Goal: Task Accomplishment & Management: Complete application form

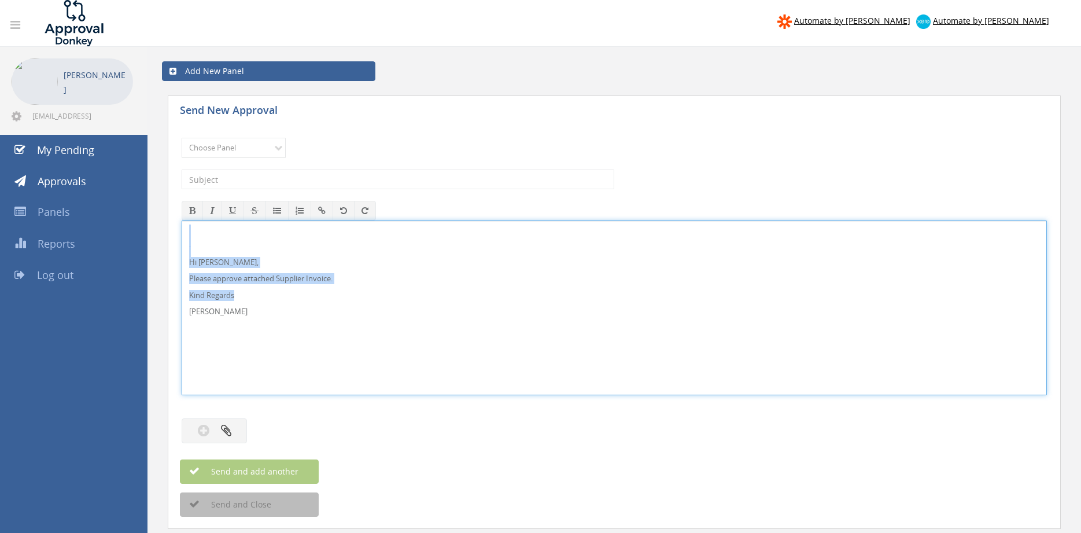
click at [182, 222] on div "Hi [PERSON_NAME], Please approve attached Supplier Invoice. Kind Regards [PERSO…" at bounding box center [614, 307] width 865 height 175
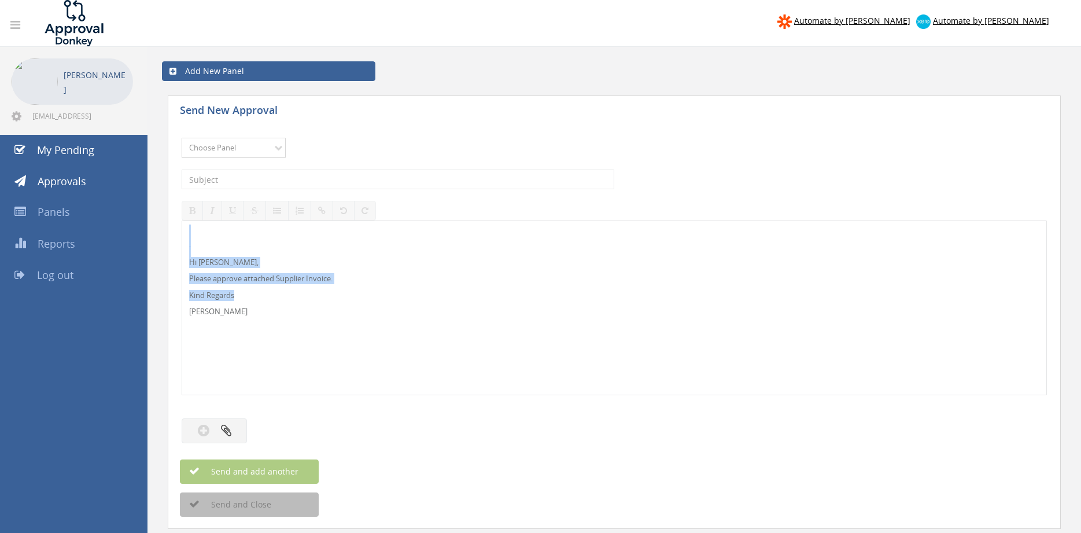
select select "9680"
click option "Alarm Suppliers - 2" at bounding box center [0, 0] width 0 height 0
click at [310, 179] on input "text" at bounding box center [398, 180] width 433 height 20
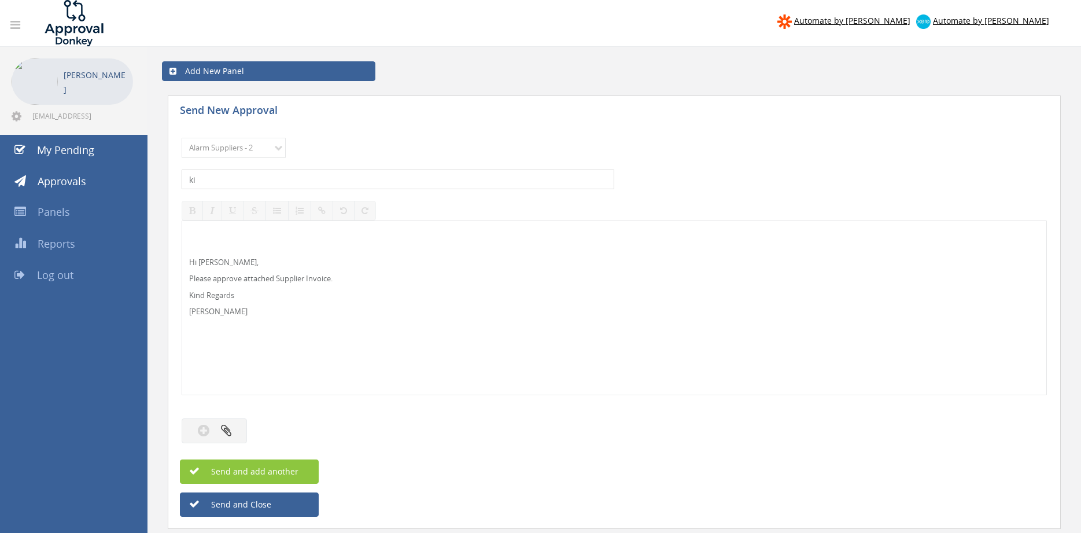
type input "k"
type input "KIDDE 2000056303 PO 43140"
click at [242, 425] on button "button" at bounding box center [214, 430] width 65 height 25
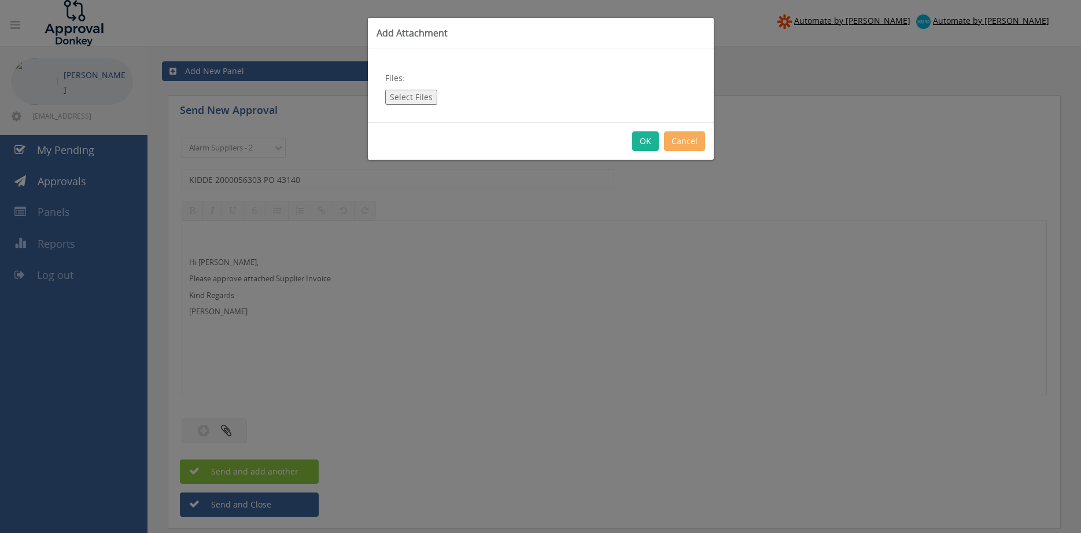
click at [423, 95] on button "Select Files" at bounding box center [411, 97] width 52 height 15
type input "C:\fakepath\KIDDE_2000056303 1.09.25 PO 43140.pdf"
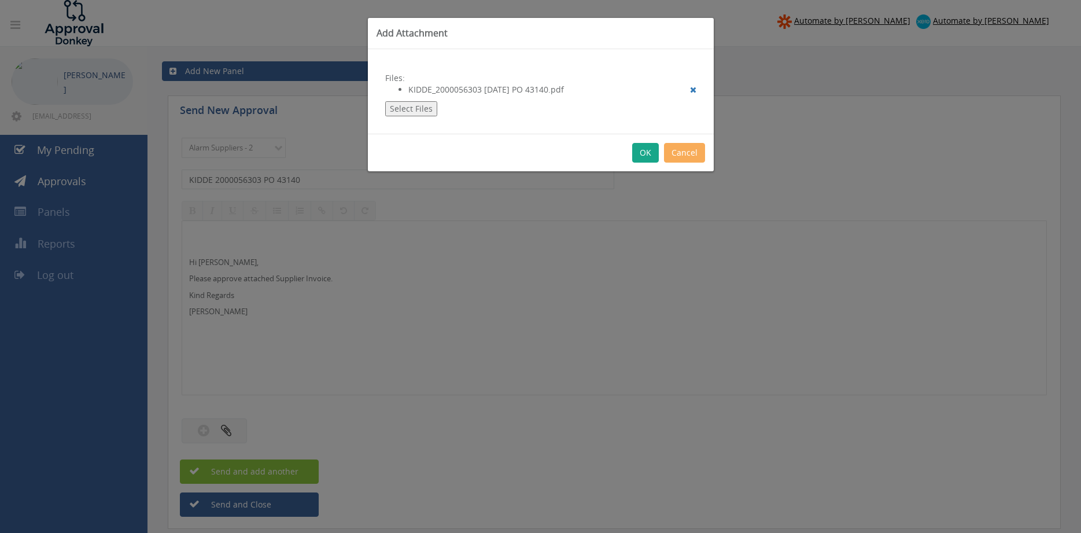
click at [646, 159] on button "OK" at bounding box center [645, 153] width 27 height 20
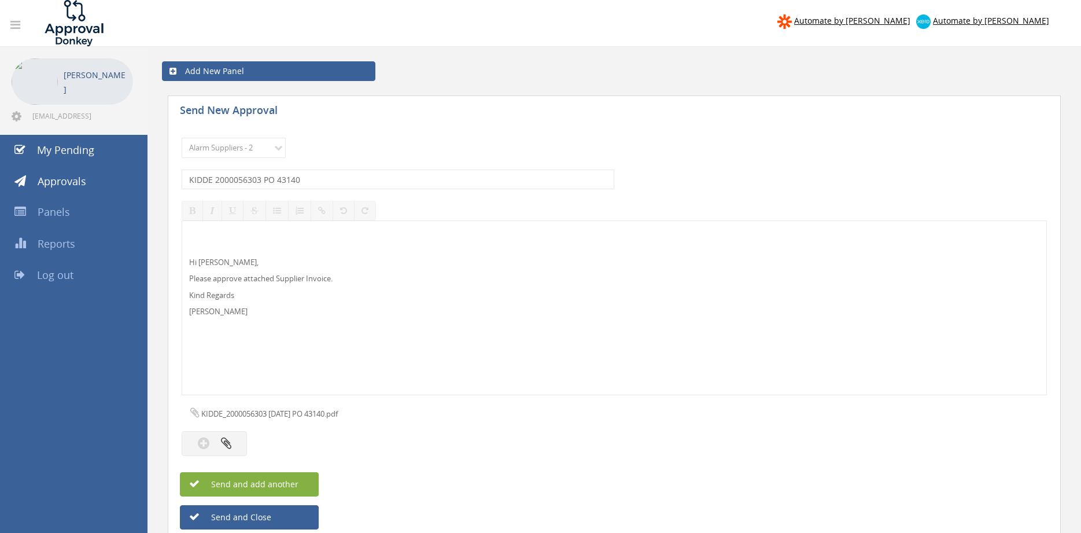
click at [299, 479] on button "Send and add another" at bounding box center [249, 484] width 139 height 24
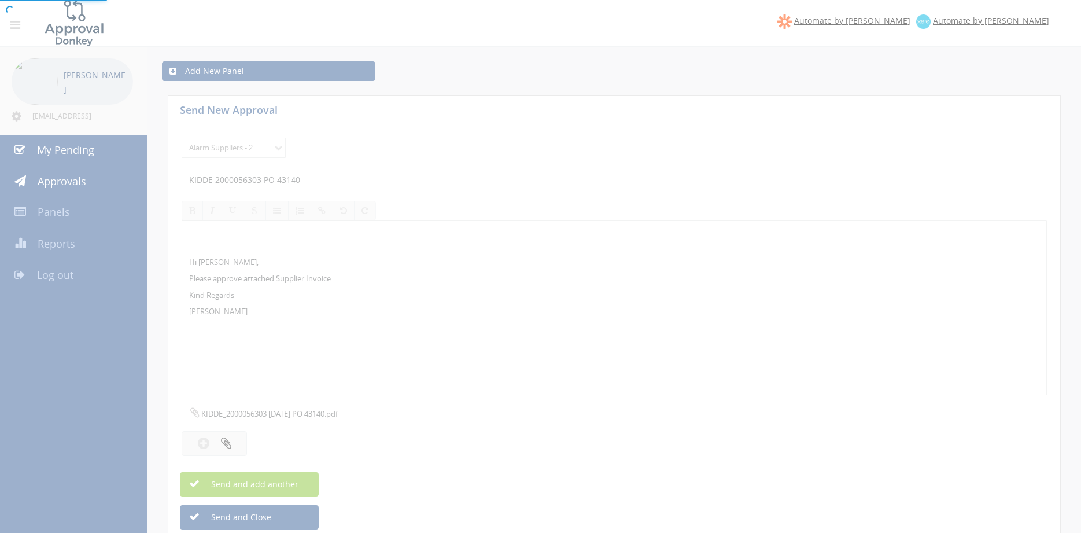
select select
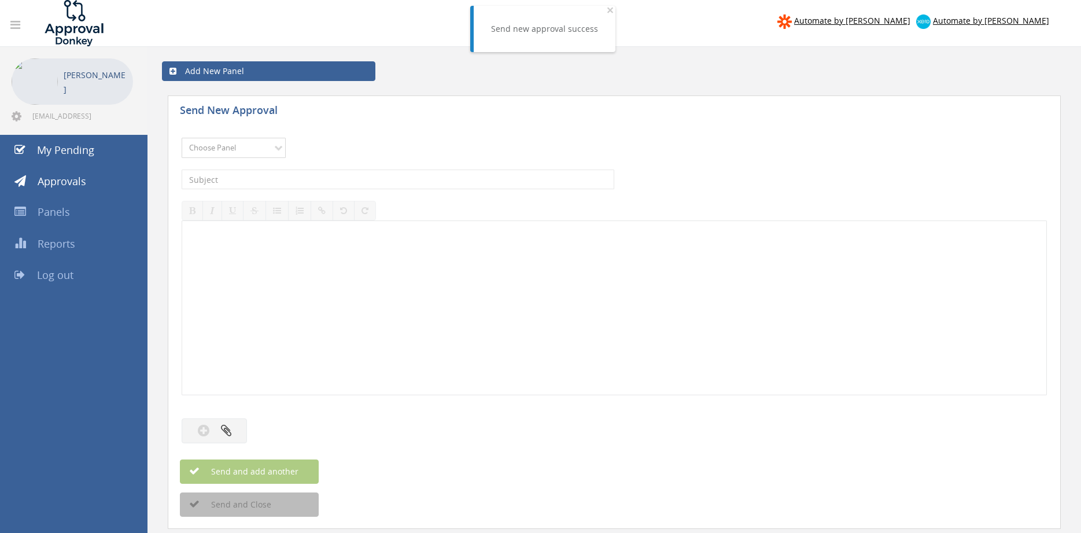
select select "9680"
click option "Alarm Suppliers - 2" at bounding box center [0, 0] width 0 height 0
click at [332, 171] on input "text" at bounding box center [398, 180] width 433 height 20
type input "KIDDE 2000056090 PO 43179"
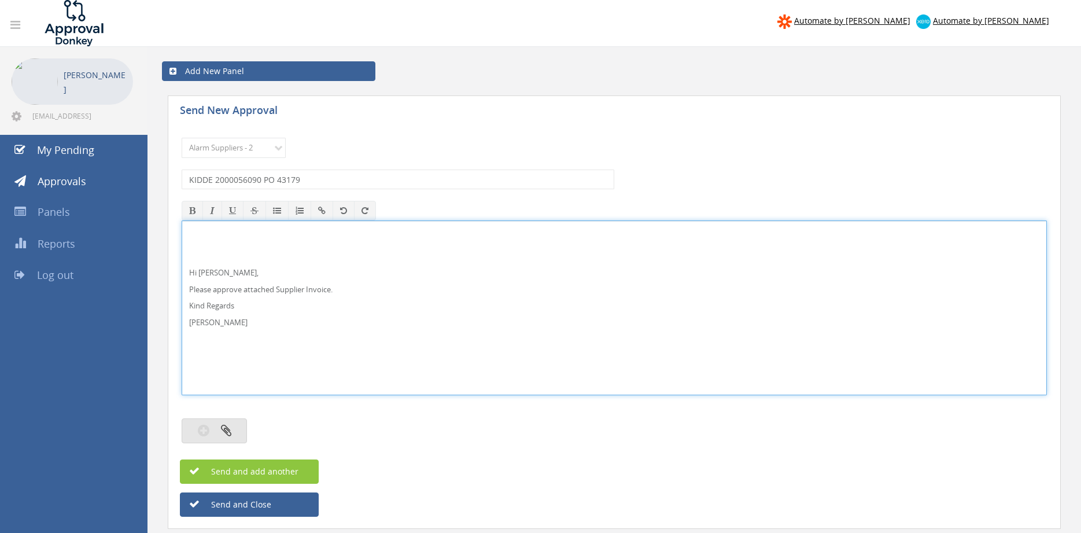
click at [237, 432] on button "button" at bounding box center [214, 430] width 65 height 25
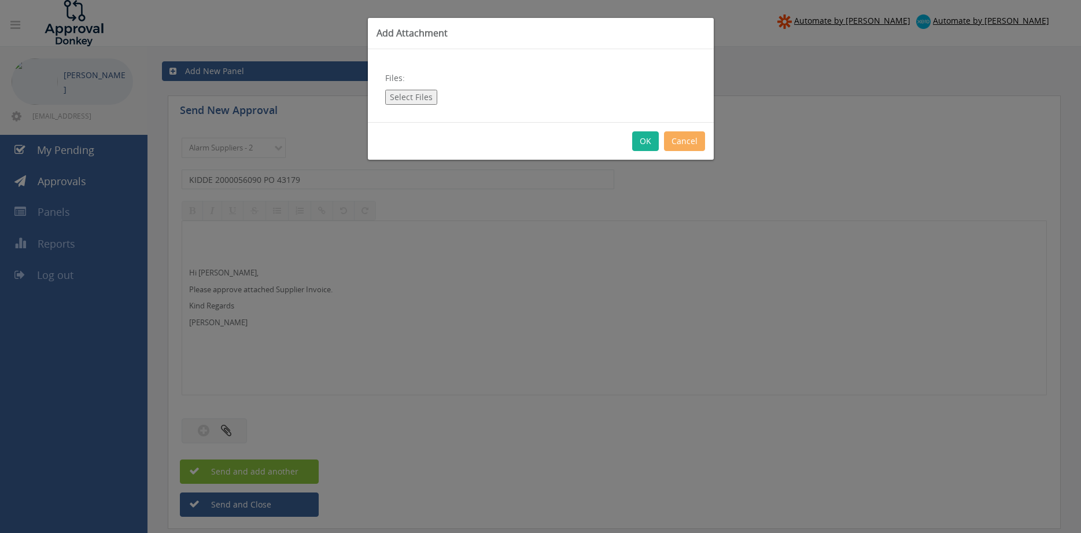
click at [415, 94] on button "Select Files" at bounding box center [411, 97] width 52 height 15
type input "C:\fakepath\KIDDE_2000056090 27.08.25 PO 43179.pdf"
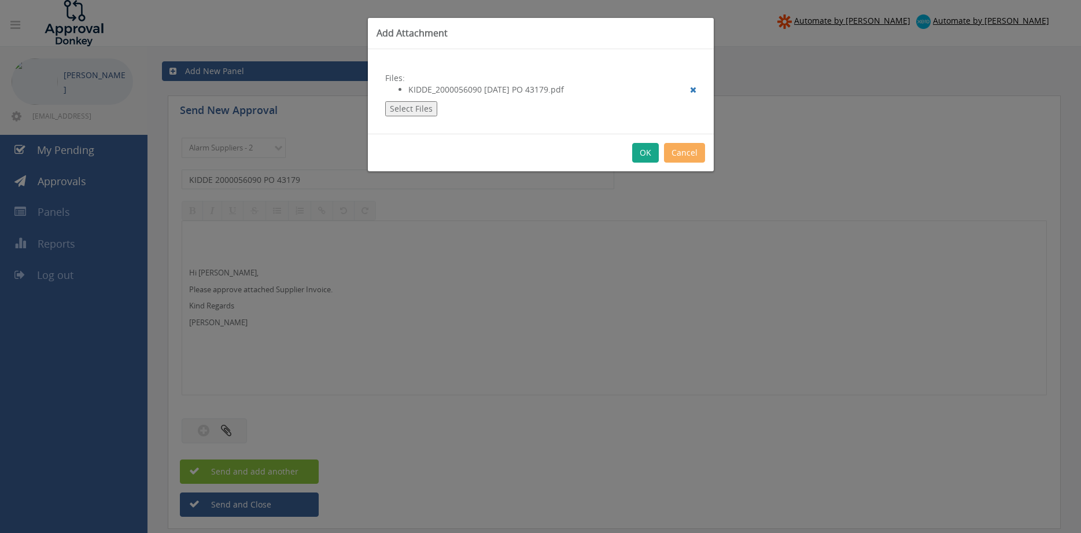
click at [647, 153] on button "OK" at bounding box center [645, 153] width 27 height 20
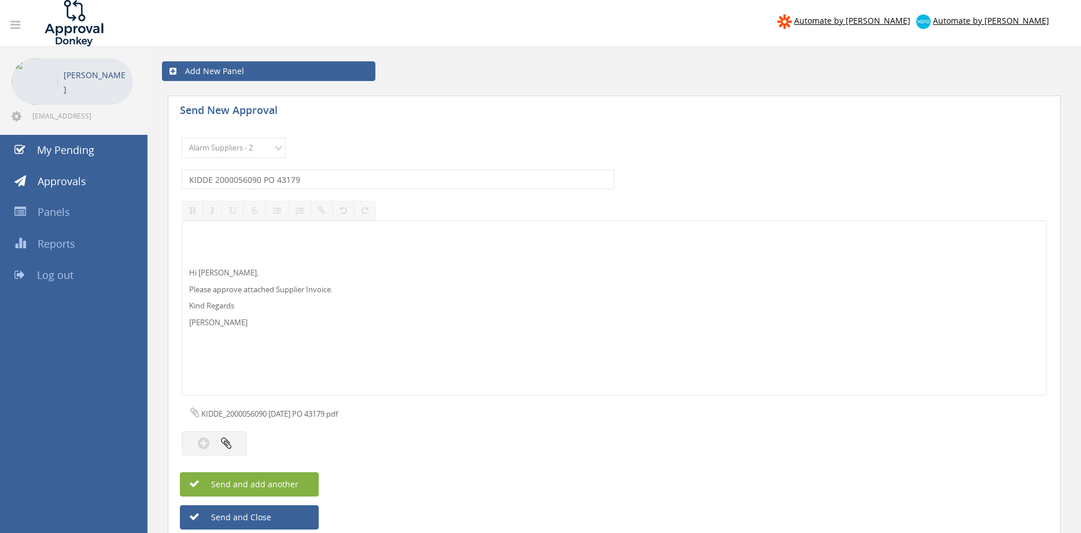
click at [303, 479] on button "Send and add another" at bounding box center [249, 484] width 139 height 24
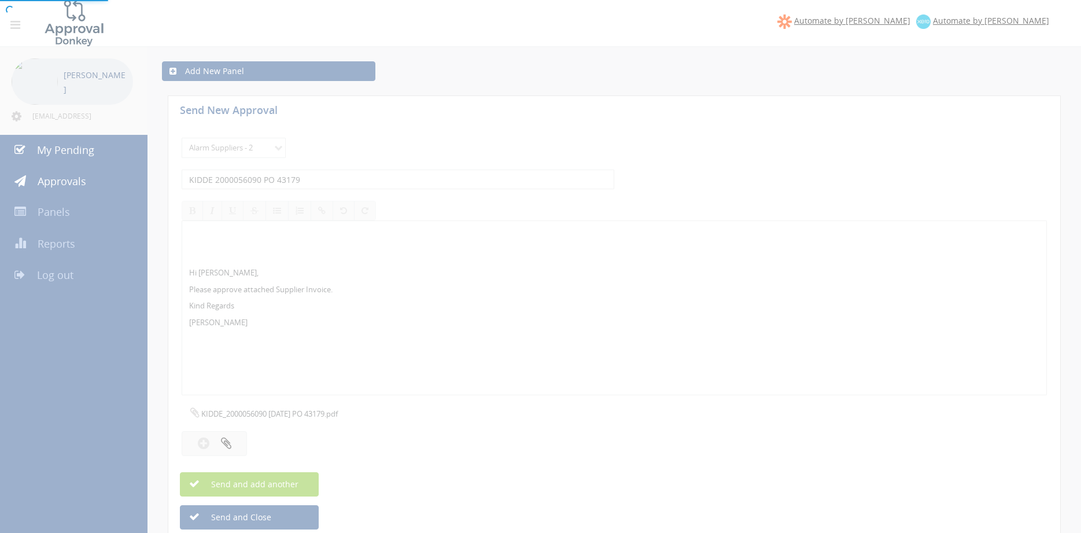
select select
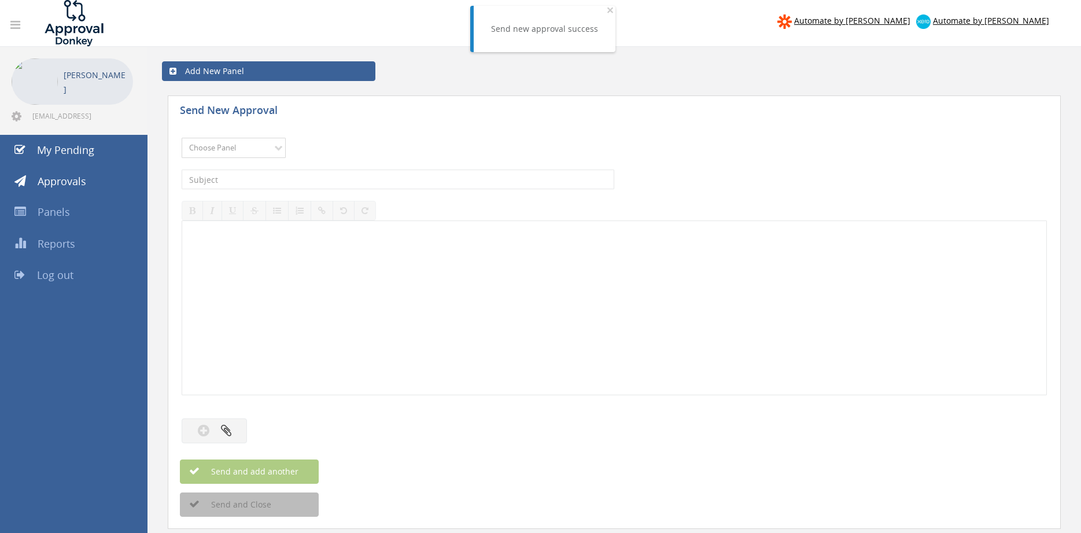
select select "9680"
click option "Alarm Suppliers - 2" at bounding box center [0, 0] width 0 height 0
click at [303, 171] on input "text" at bounding box center [398, 180] width 433 height 20
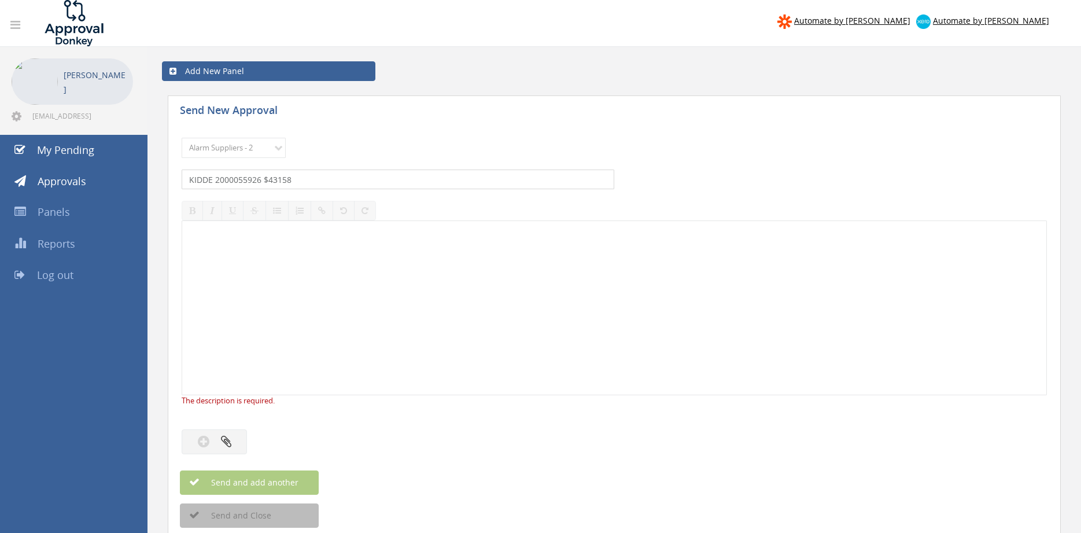
click at [266, 175] on input "KIDDE 2000055926 $43158" at bounding box center [398, 180] width 433 height 20
type input "KIDDE 2000055926 PO 43158"
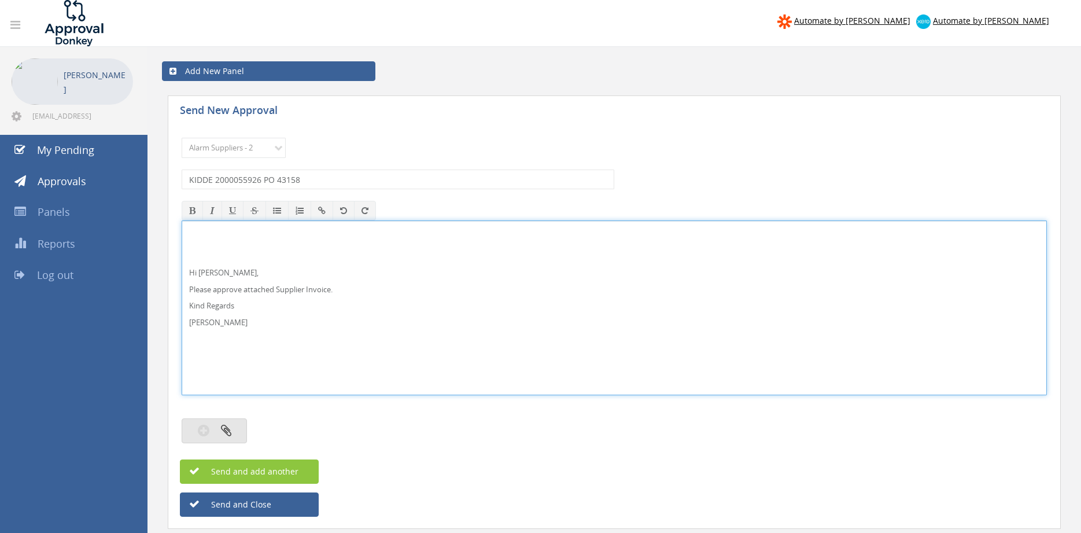
click at [235, 426] on button "button" at bounding box center [214, 430] width 65 height 25
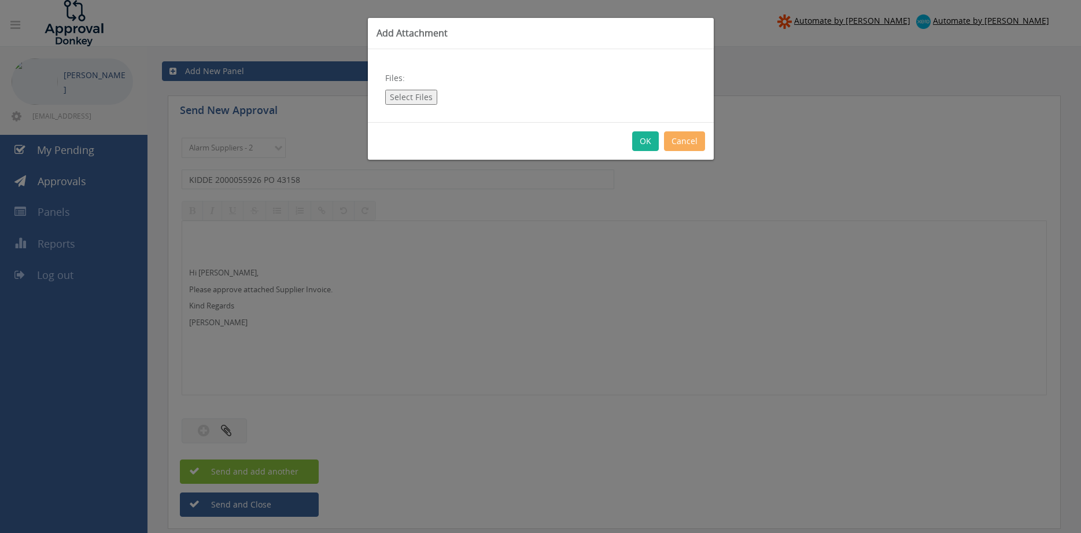
click at [417, 93] on button "Select Files" at bounding box center [411, 97] width 52 height 15
type input "C:\fakepath\KIDDE_2000055926 25.08.25 PO 43158.pdf"
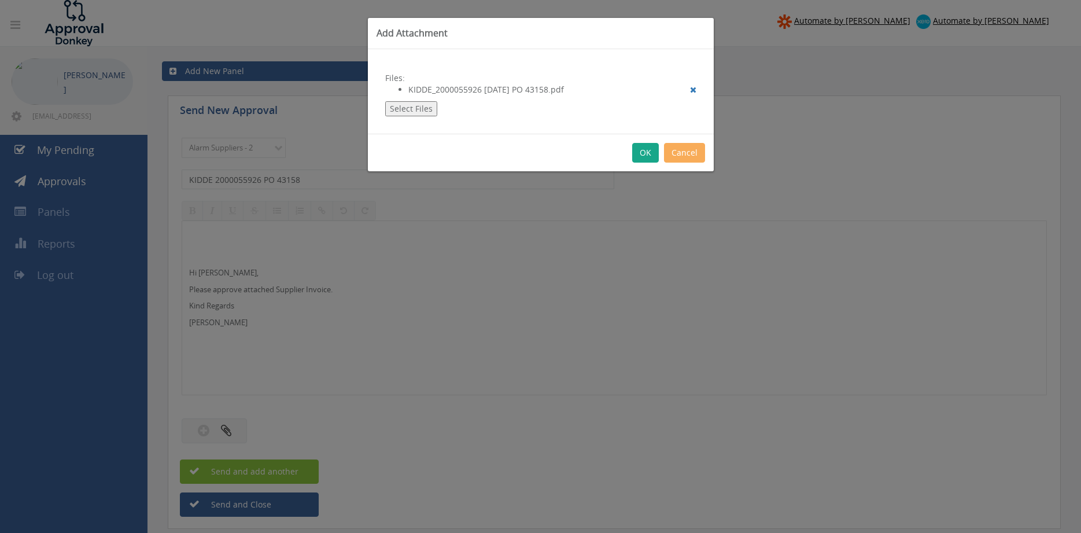
click at [642, 154] on button "OK" at bounding box center [645, 153] width 27 height 20
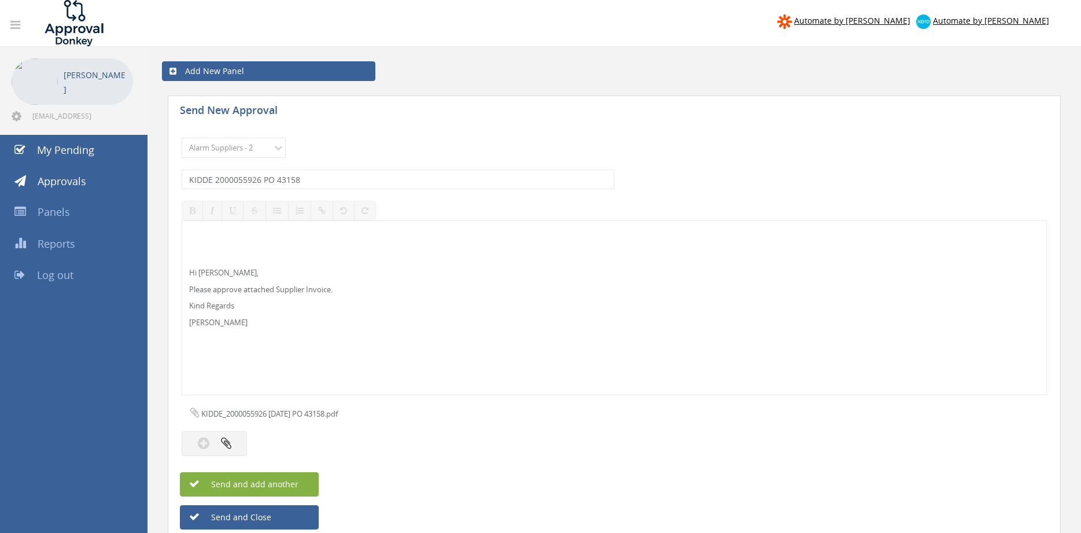
click at [301, 484] on button "Send and add another" at bounding box center [249, 484] width 139 height 24
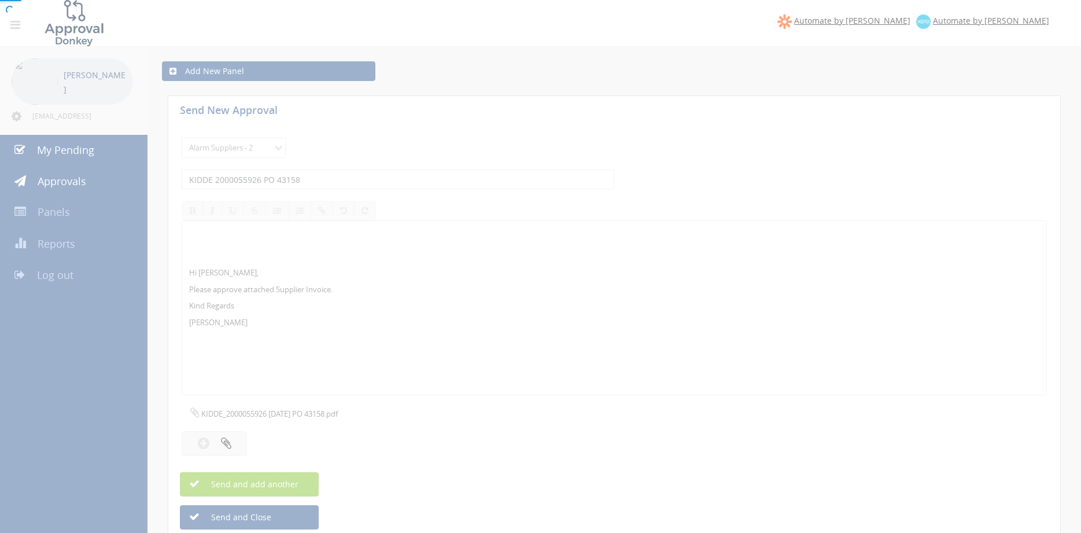
select select
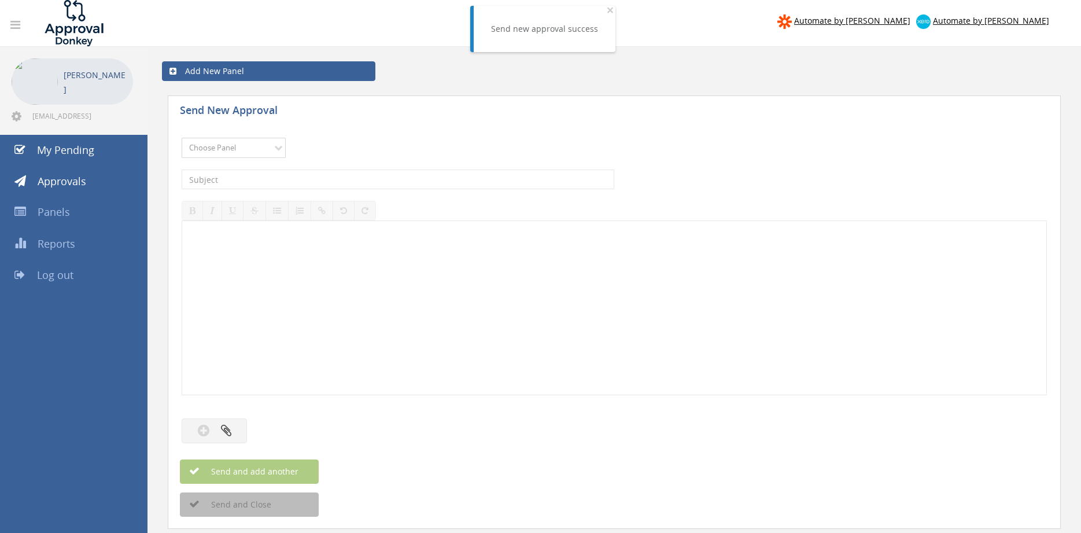
select select "9680"
click option "Alarm Suppliers - 2" at bounding box center [0, 0] width 0 height 0
click at [363, 175] on input "text" at bounding box center [398, 180] width 433 height 20
type input "KIDDE 2000055903 PO 43158"
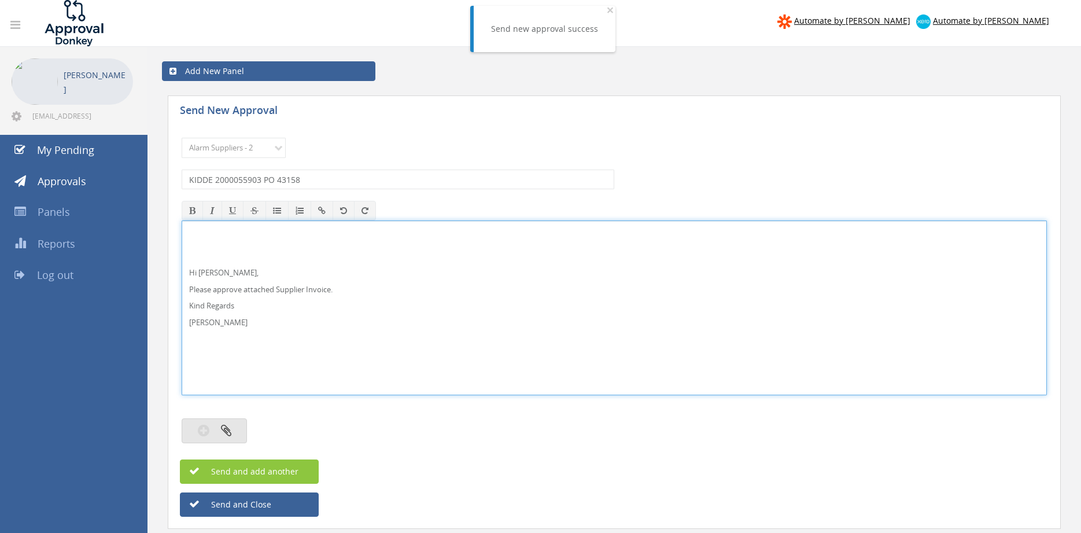
click at [227, 436] on icon "button" at bounding box center [226, 429] width 10 height 13
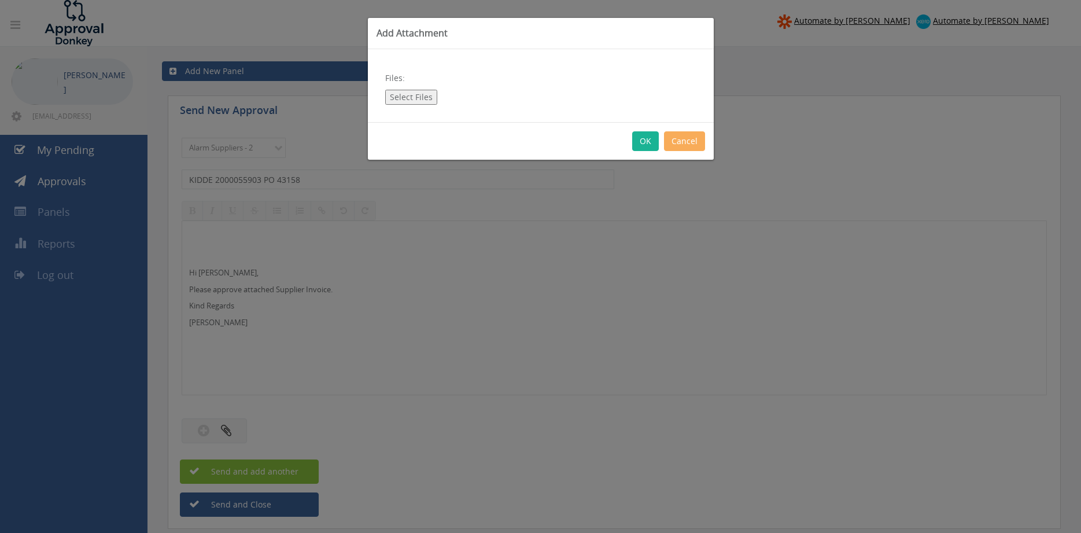
click at [407, 100] on button "Select Files" at bounding box center [411, 97] width 52 height 15
type input "C:\fakepath\KIDDE_2000055903 22.08.25 PO 43158.pdf"
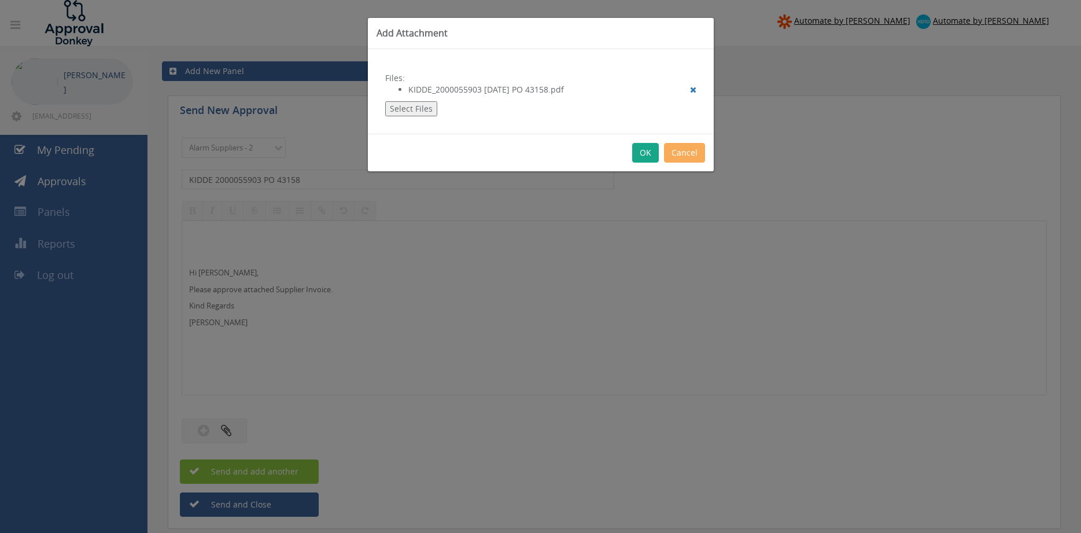
click at [639, 153] on button "OK" at bounding box center [645, 153] width 27 height 20
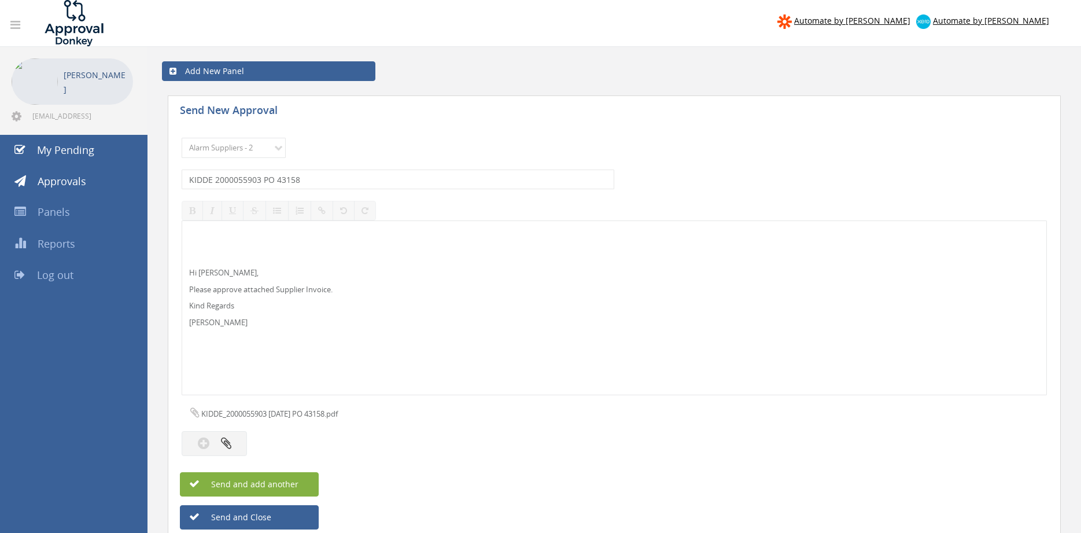
click at [303, 487] on button "Send and add another" at bounding box center [249, 484] width 139 height 24
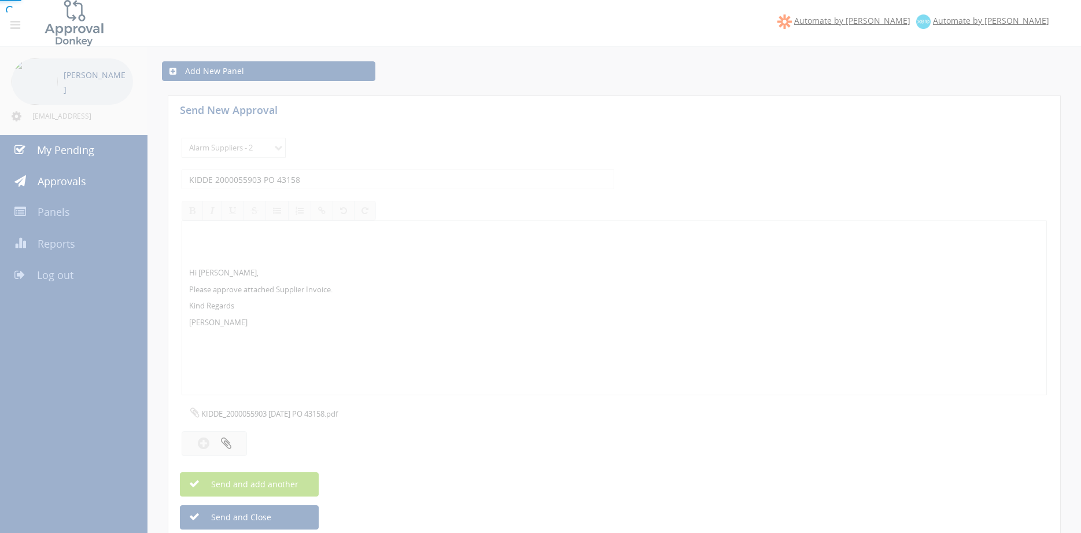
select select
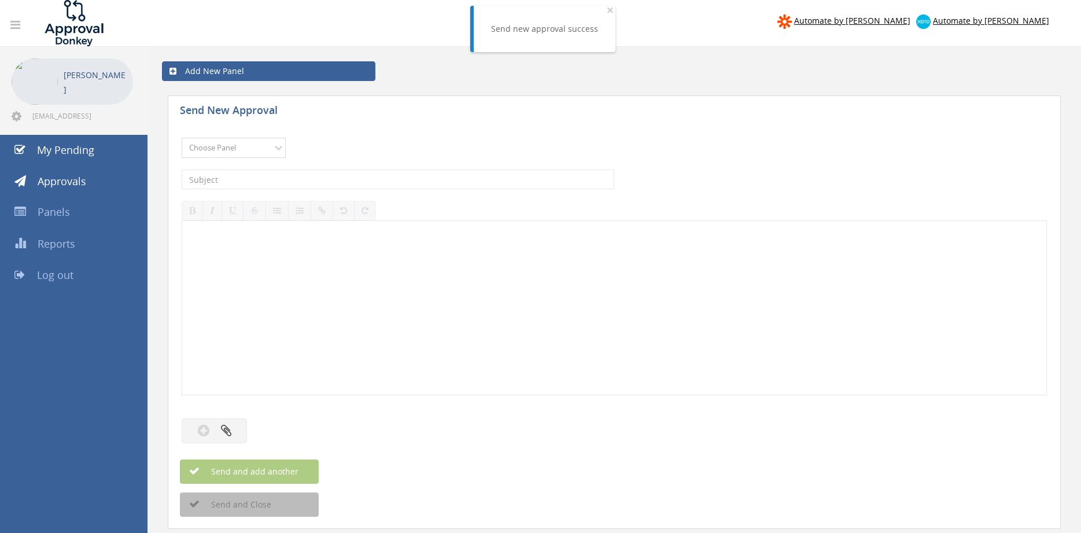
select select "9680"
click option "Alarm Suppliers - 2" at bounding box center [0, 0] width 0 height 0
click at [335, 184] on input "text" at bounding box center [398, 180] width 433 height 20
type input "KIDDE 2000055780 PO 43159"
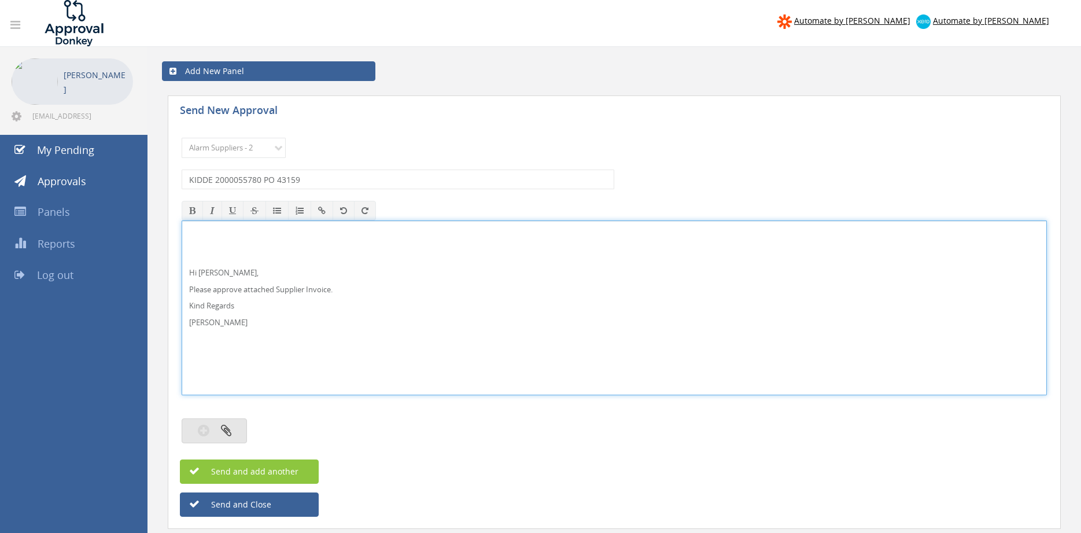
click at [206, 430] on icon "button" at bounding box center [204, 429] width 12 height 13
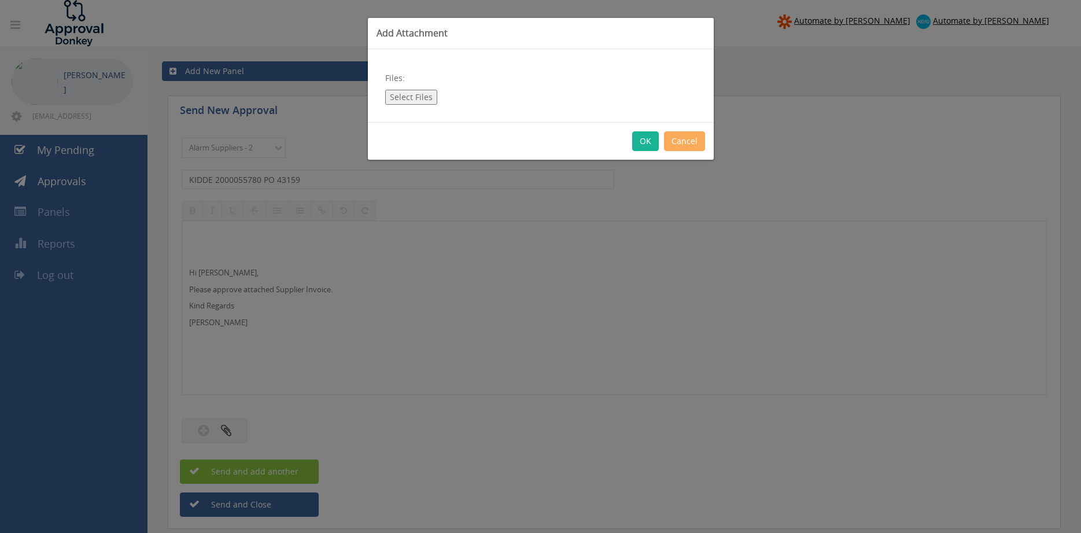
click at [411, 98] on button "Select Files" at bounding box center [411, 97] width 52 height 15
type input "C:\fakepath\KIDDE_2000055780 21.08.25 PO 43159.pdf"
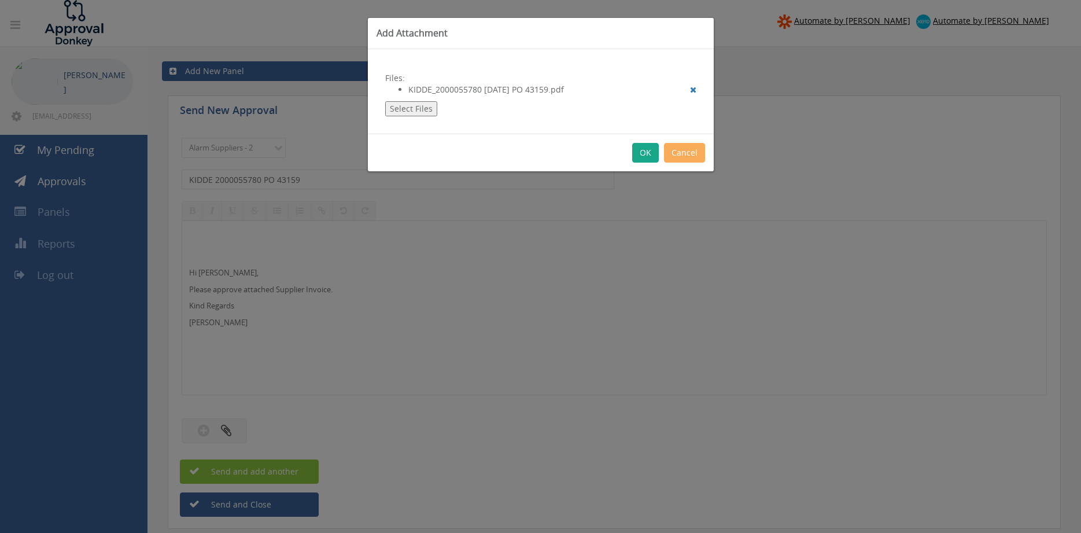
click at [644, 158] on button "OK" at bounding box center [645, 153] width 27 height 20
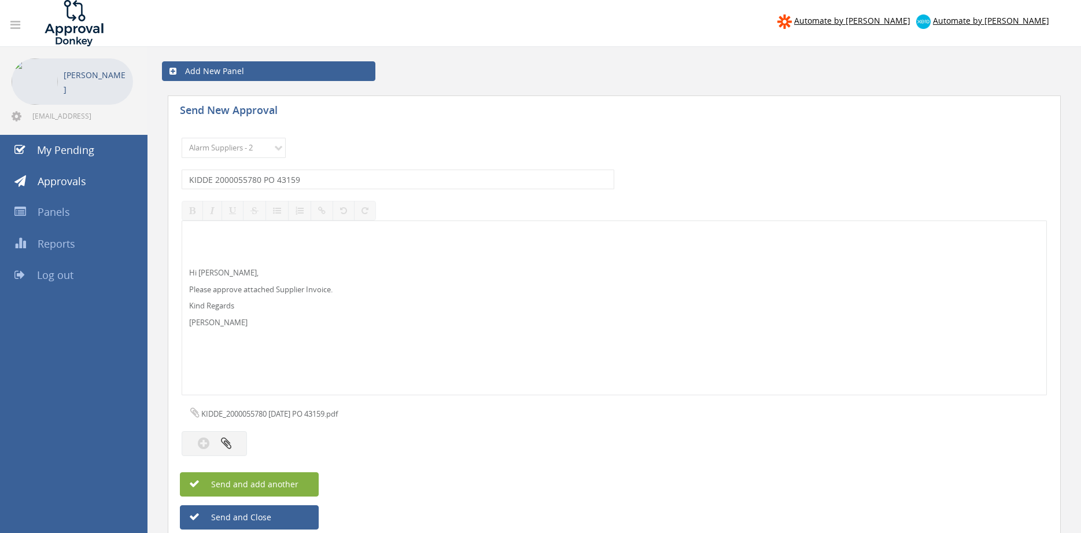
click at [301, 485] on button "Send and add another" at bounding box center [249, 484] width 139 height 24
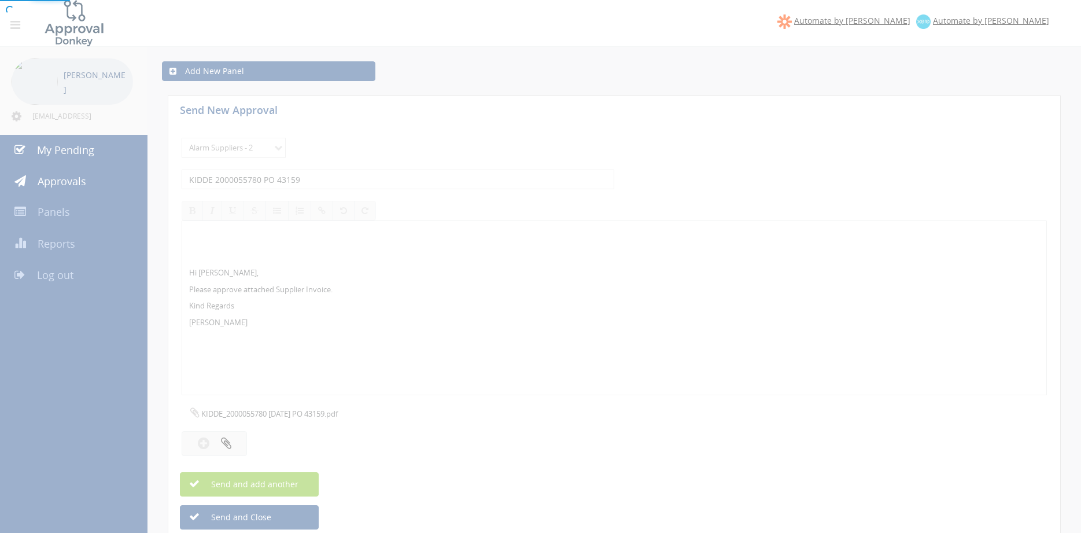
select select
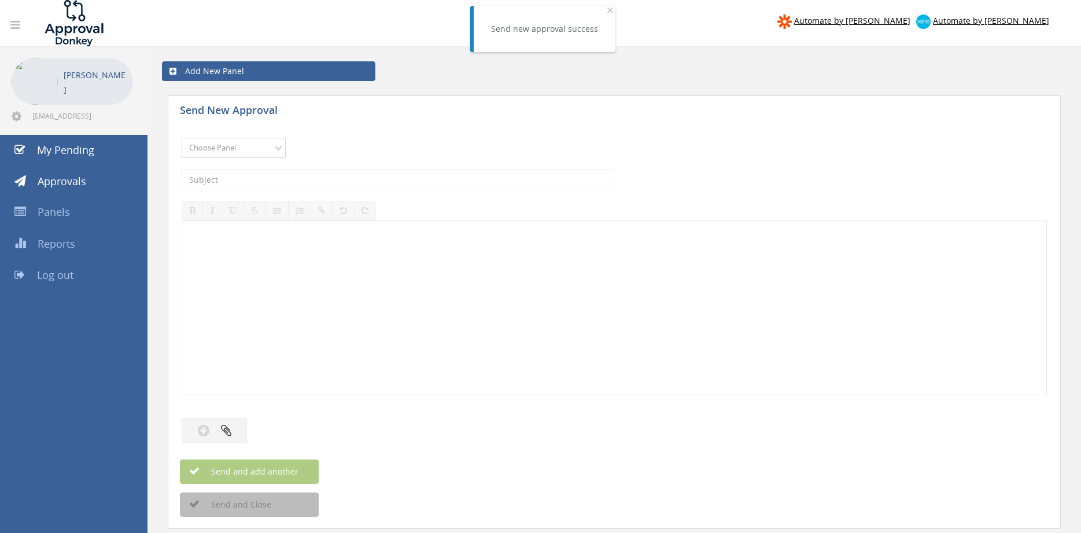
select select "9680"
click option "Alarm Suppliers - 2" at bounding box center [0, 0] width 0 height 0
click at [370, 179] on input "text" at bounding box center [398, 180] width 433 height 20
type input "H"
type input "KIDDE 2000055711 PO 43140"
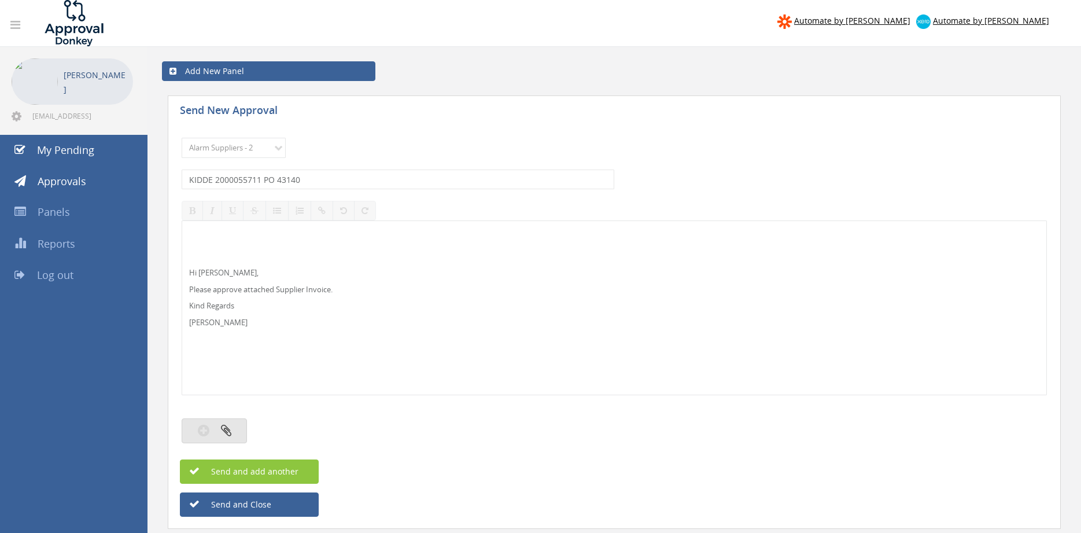
click at [226, 426] on icon "button" at bounding box center [226, 429] width 10 height 13
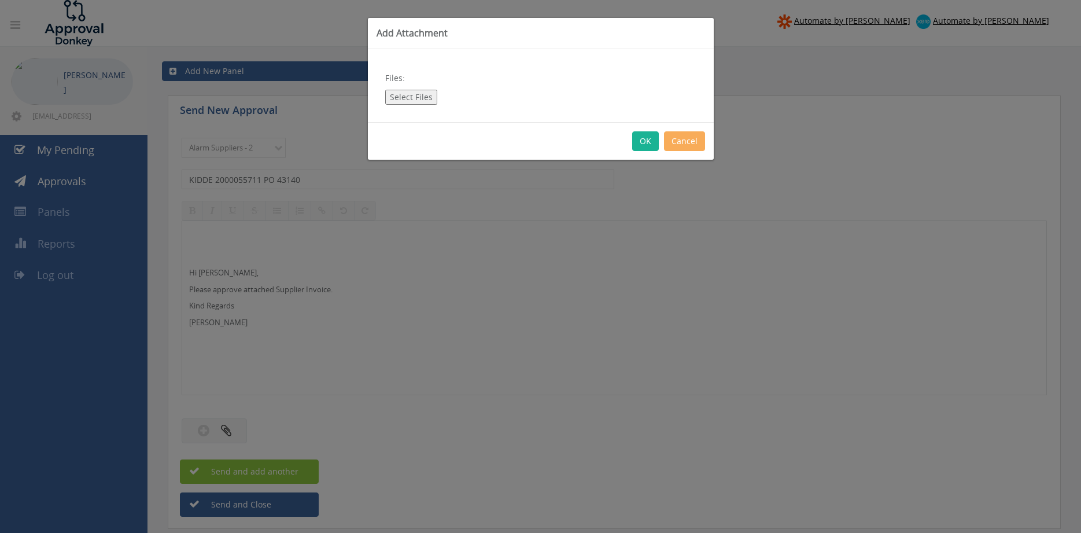
click at [408, 101] on button "Select Files" at bounding box center [411, 97] width 52 height 15
type input "C:\fakepath\KIDDE_2000055711 20.08.25 PO 43140.pdf"
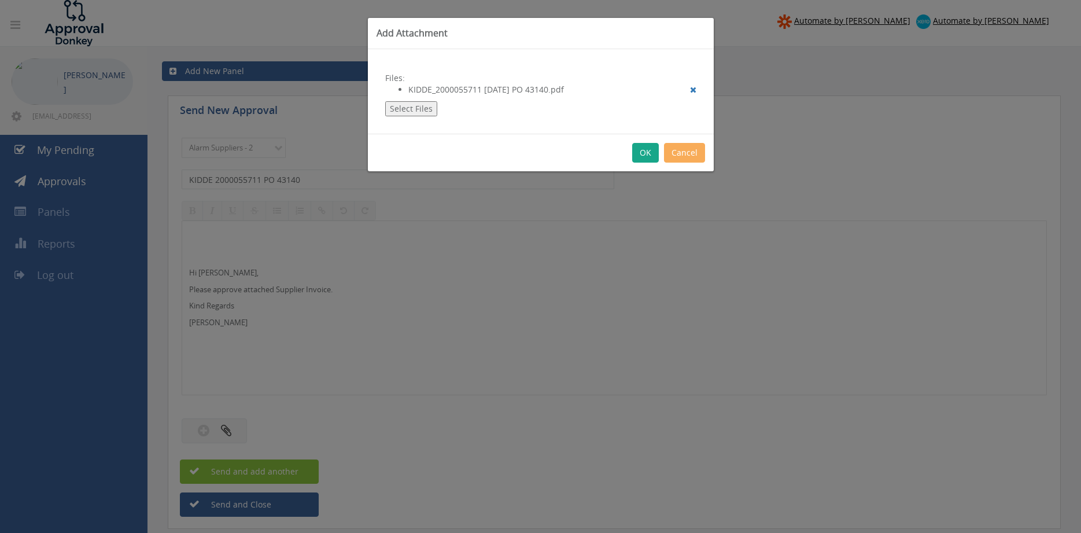
click at [651, 156] on button "OK" at bounding box center [645, 153] width 27 height 20
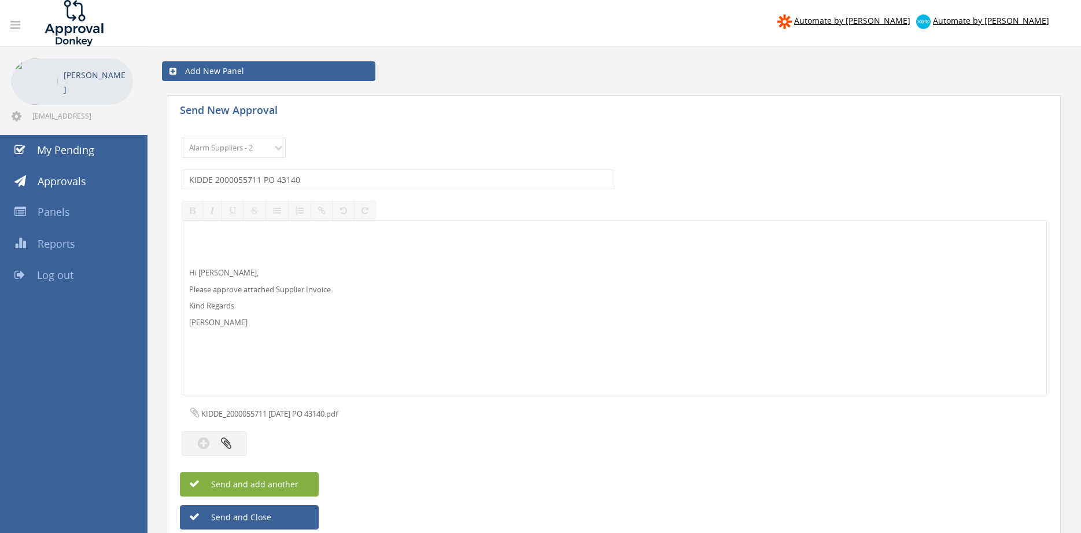
click at [293, 483] on span "Send and add another" at bounding box center [242, 483] width 112 height 11
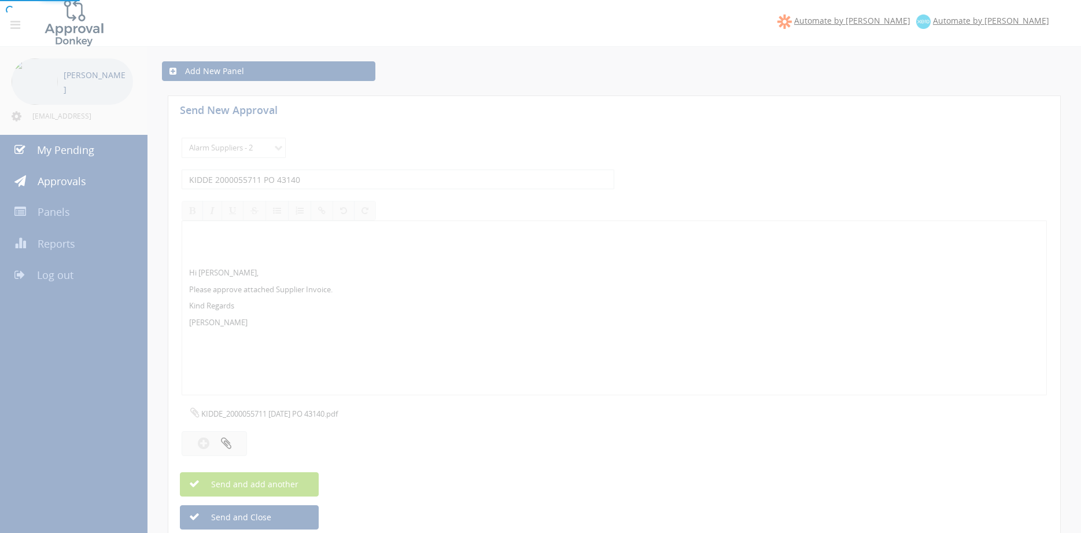
select select
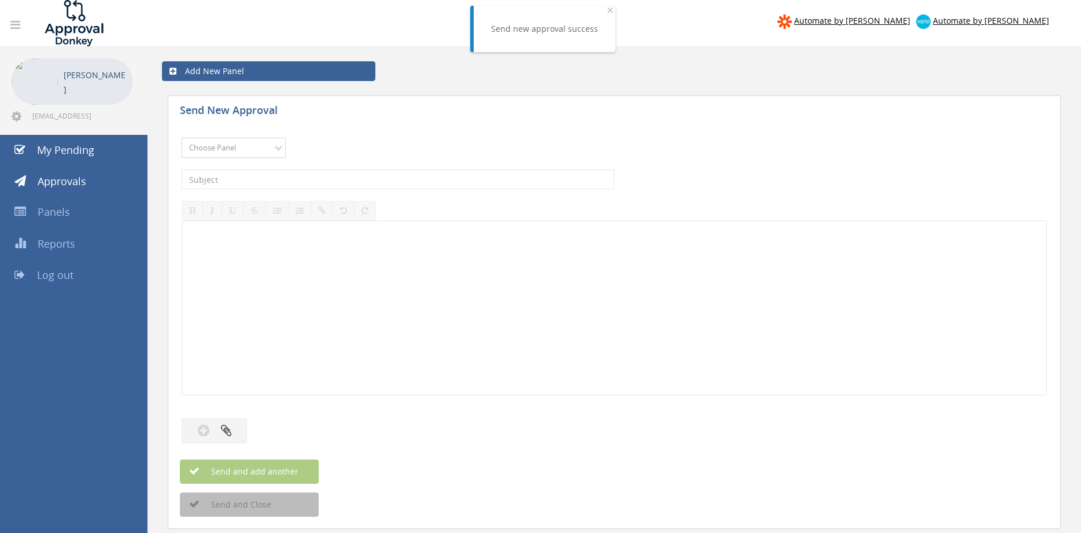
select select "9680"
click option "Alarm Suppliers - 2" at bounding box center [0, 0] width 0 height 0
click at [346, 179] on input "text" at bounding box center [398, 180] width 433 height 20
type input "HONEYWELL 5270822373 PO 43228"
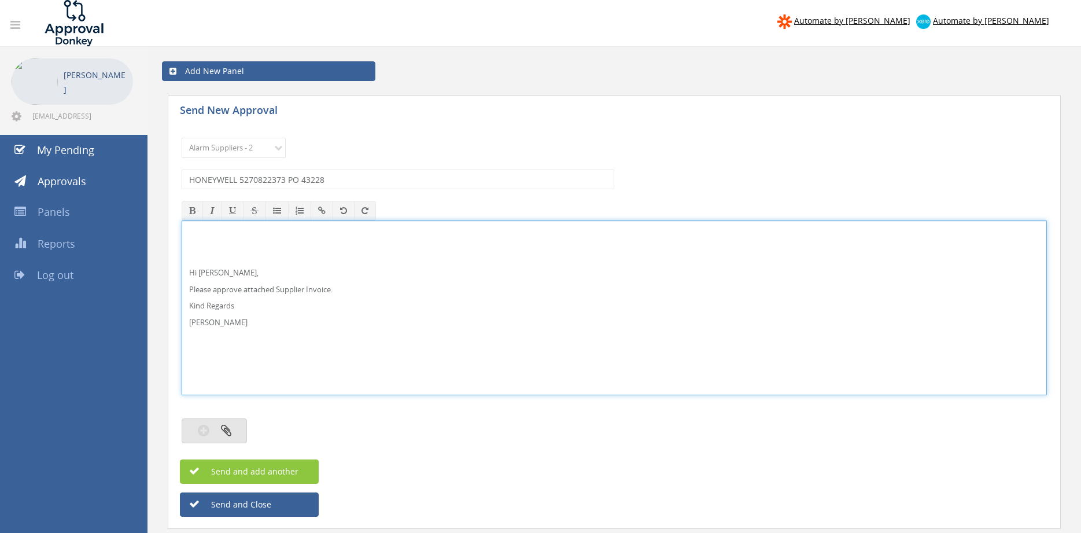
click at [230, 429] on icon "button" at bounding box center [226, 429] width 10 height 13
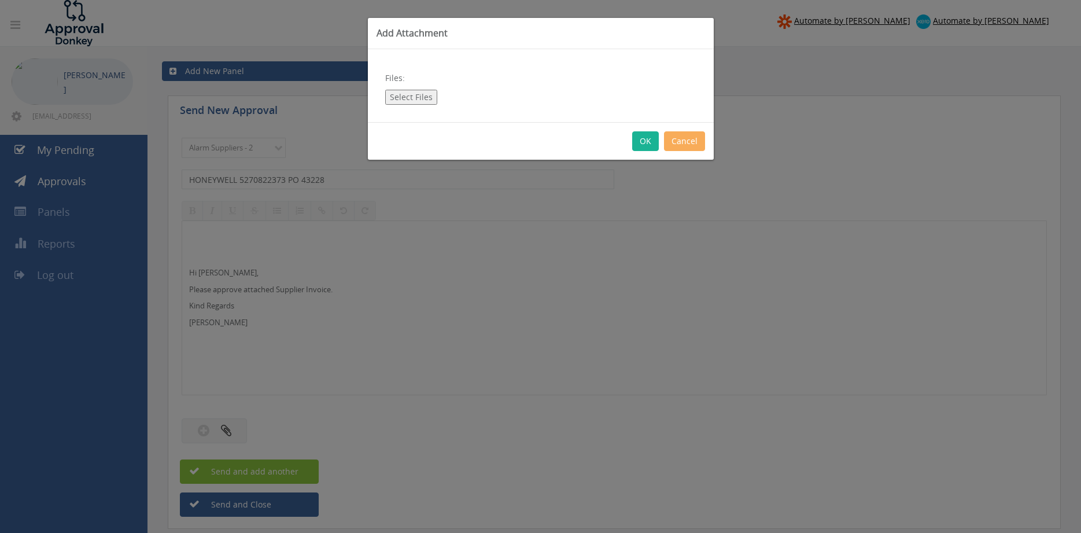
click at [414, 94] on button "Select Files" at bounding box center [411, 97] width 52 height 15
type input "C:\fakepath\HONEYWELL 5270822373 29.08.25 PO 43228.pdf"
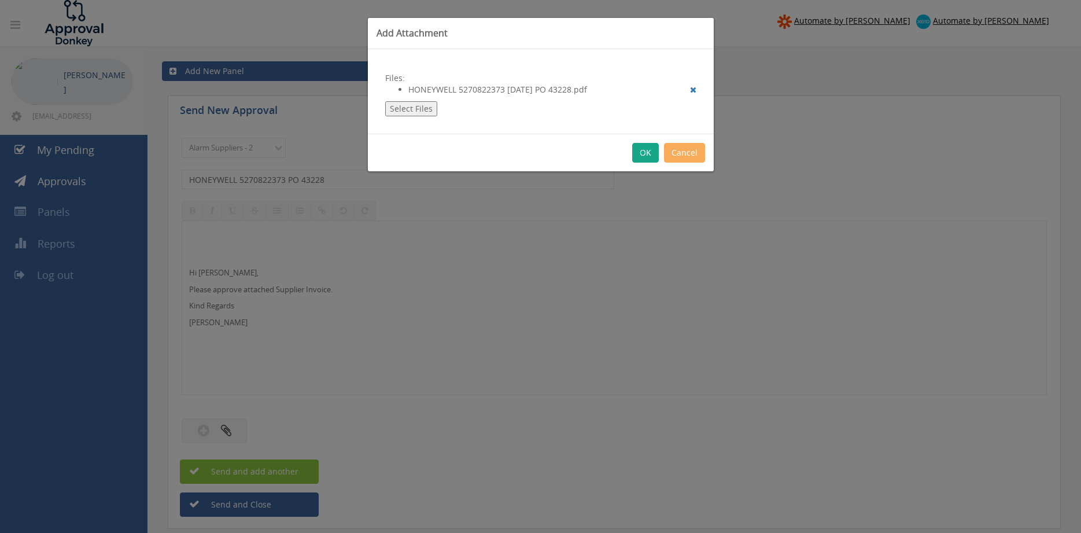
click at [645, 152] on button "OK" at bounding box center [645, 153] width 27 height 20
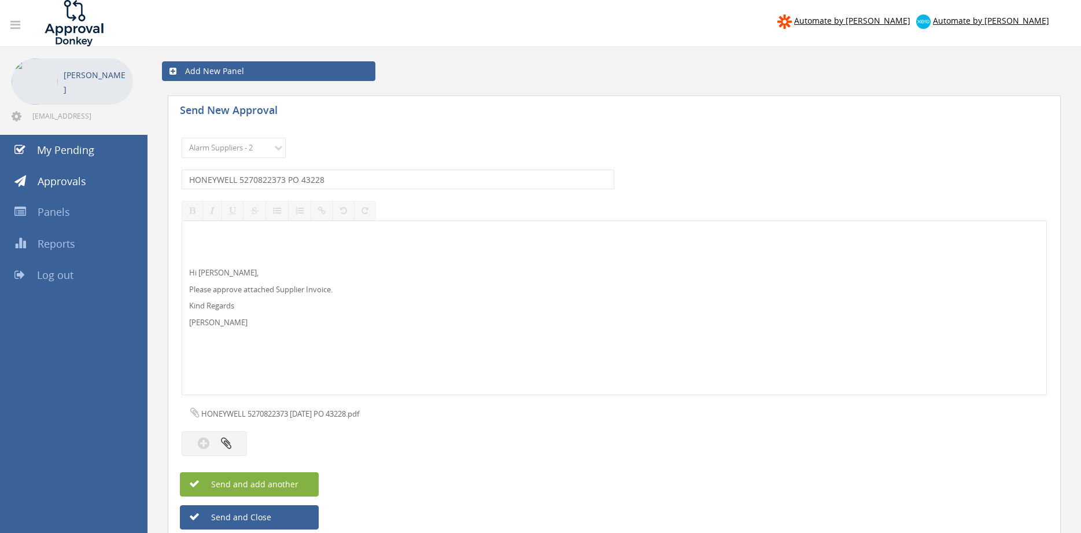
click at [297, 484] on span "Send and add another" at bounding box center [242, 483] width 112 height 11
select select
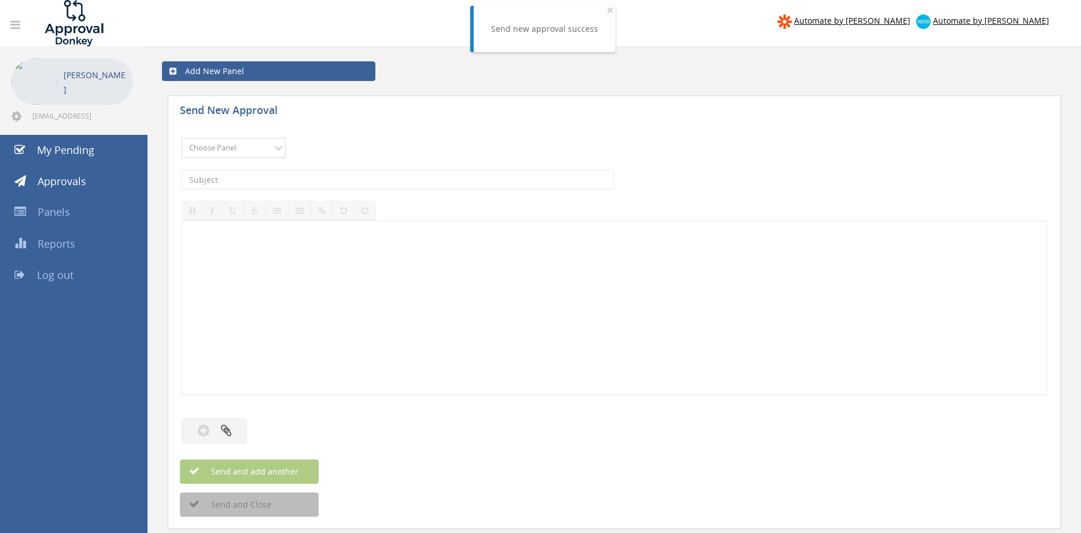
select select "9680"
click option "Alarm Suppliers - 2" at bounding box center [0, 0] width 0 height 0
click at [301, 176] on input "text" at bounding box center [398, 180] width 433 height 20
type input "HONEYWELL 5270812350 PO 43121"
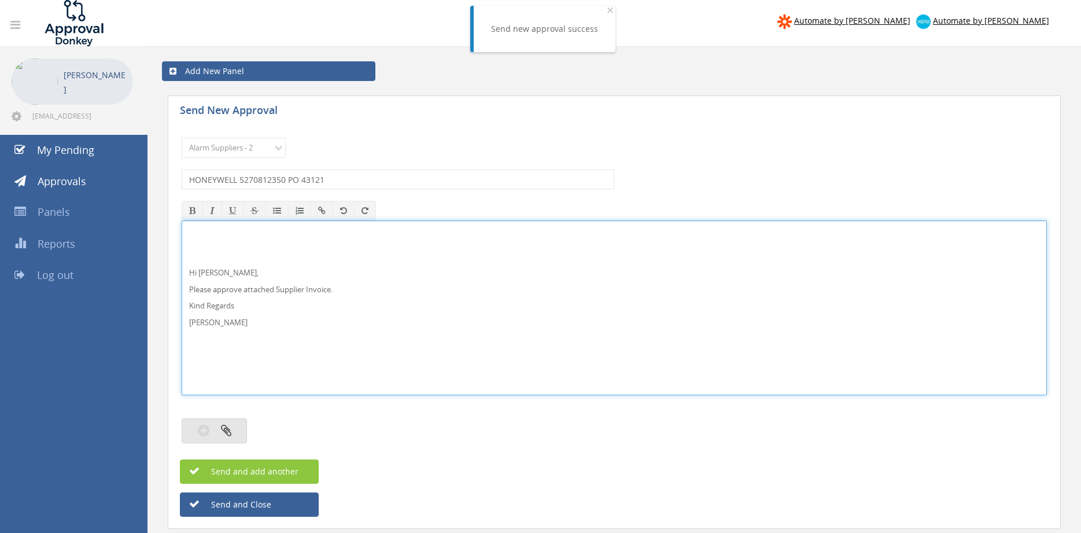
click at [227, 438] on button "button" at bounding box center [214, 430] width 65 height 25
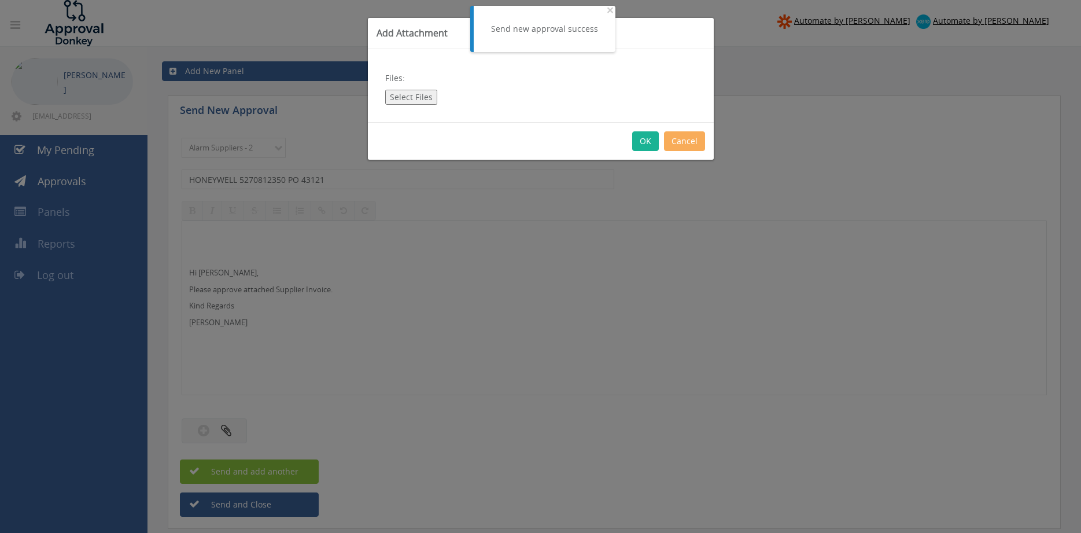
click at [418, 98] on button "Select Files" at bounding box center [411, 97] width 52 height 15
type input "C:\fakepath\HONEYWELL 5270812350 28.08.25 PO 43121.pdf"
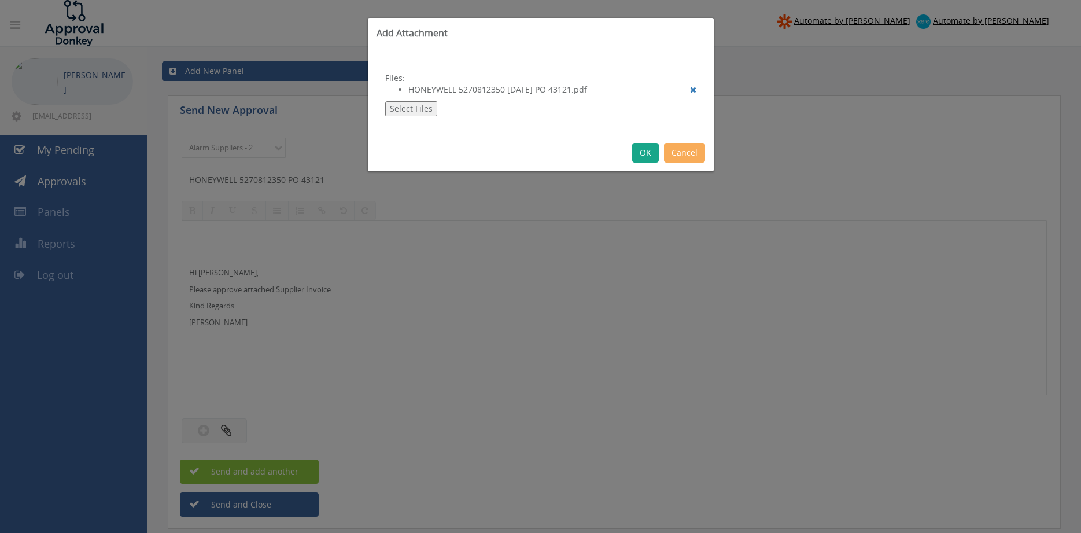
click at [640, 149] on button "OK" at bounding box center [645, 153] width 27 height 20
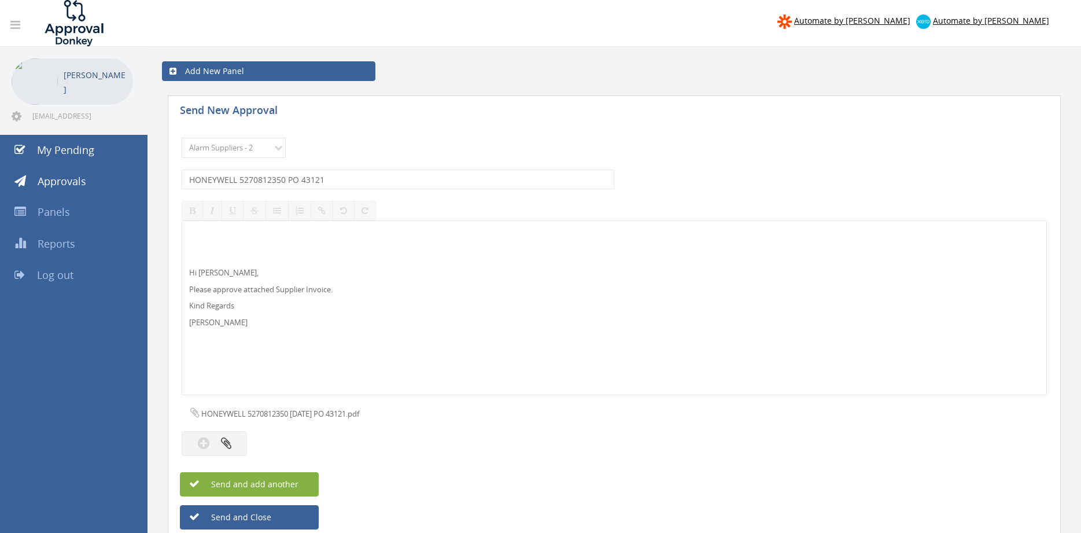
click at [301, 484] on button "Send and add another" at bounding box center [249, 484] width 139 height 24
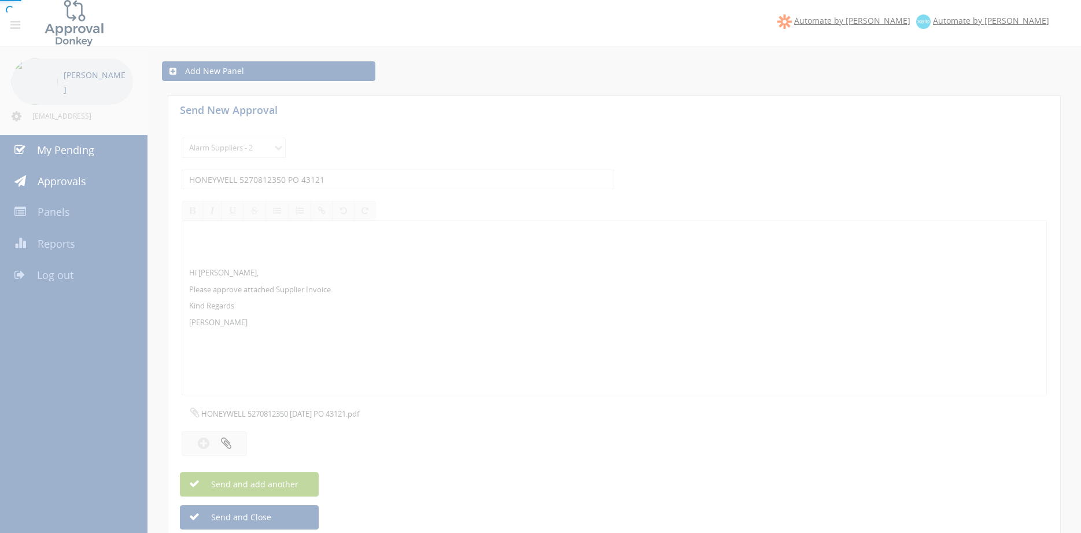
select select
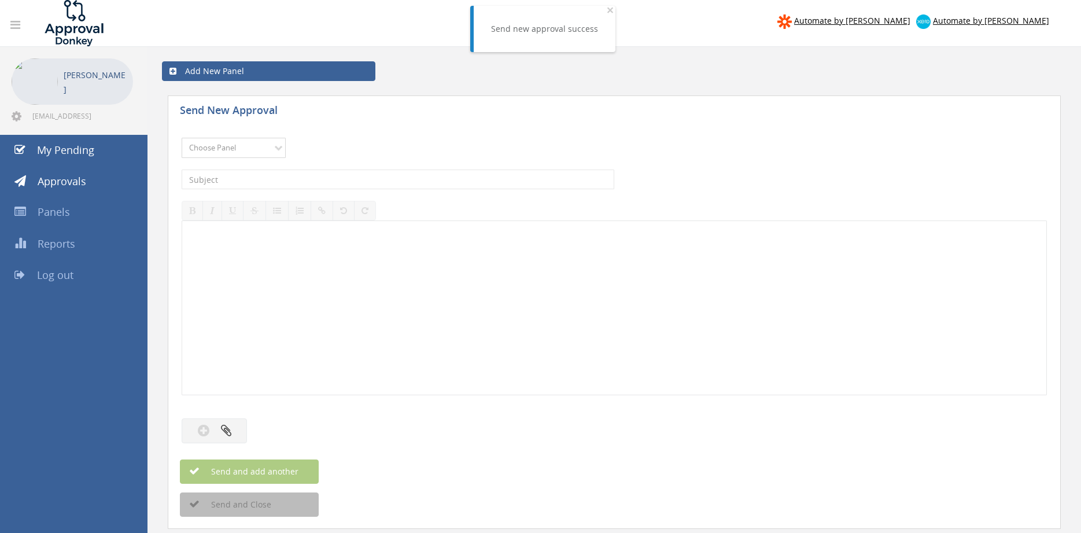
select select "9680"
click option "Alarm Suppliers - 2" at bounding box center [0, 0] width 0 height 0
click at [339, 179] on input "text" at bounding box center [398, 180] width 433 height 20
type input "HONEYWELL 5270812348 PO 41631"
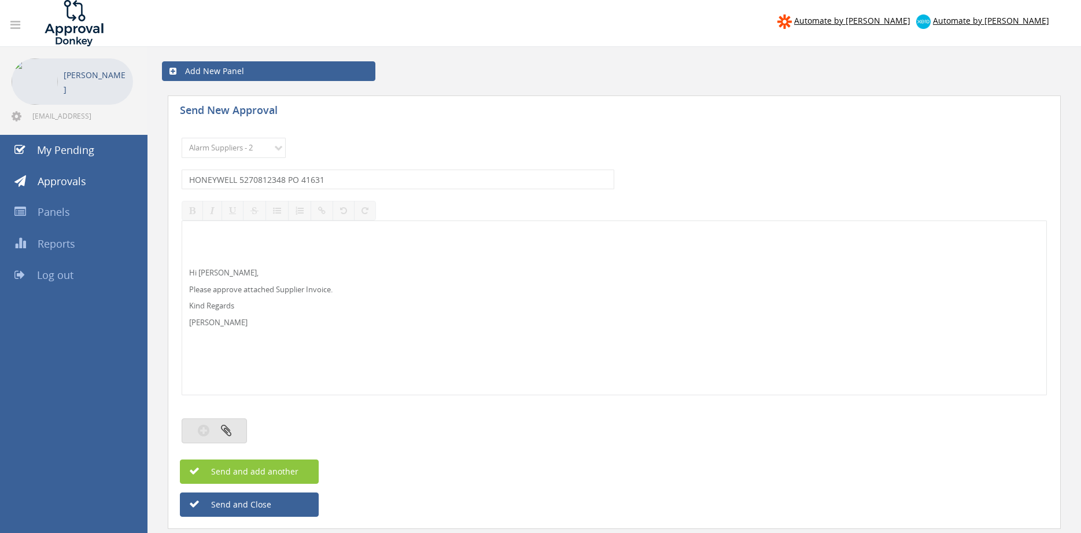
click at [237, 430] on button "button" at bounding box center [214, 430] width 65 height 25
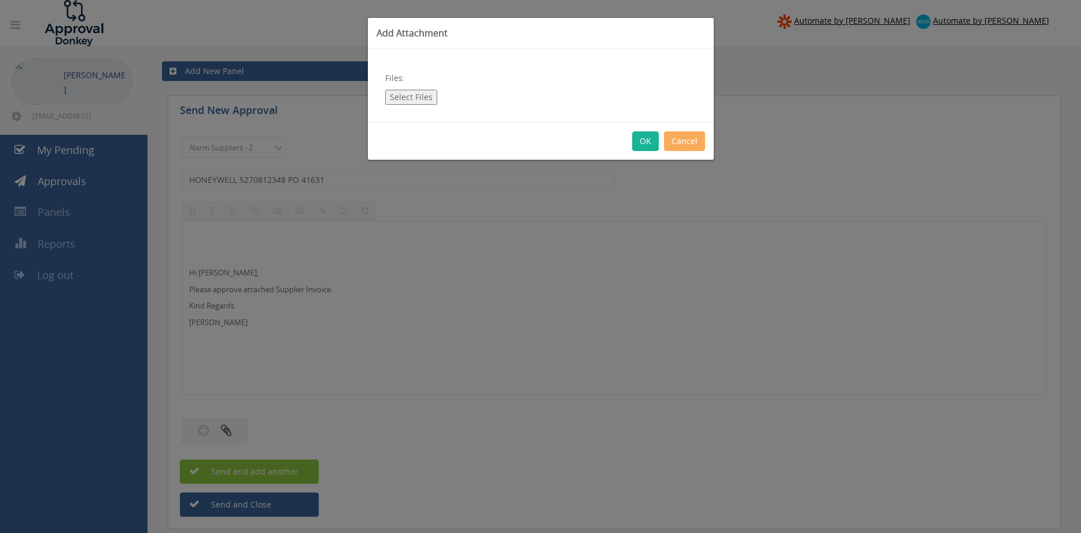
click at [419, 94] on button "Select Files" at bounding box center [411, 97] width 52 height 15
type input "C:\fakepath\HONEYWELL 5270812348 28.08.25 PO 41631.pdf"
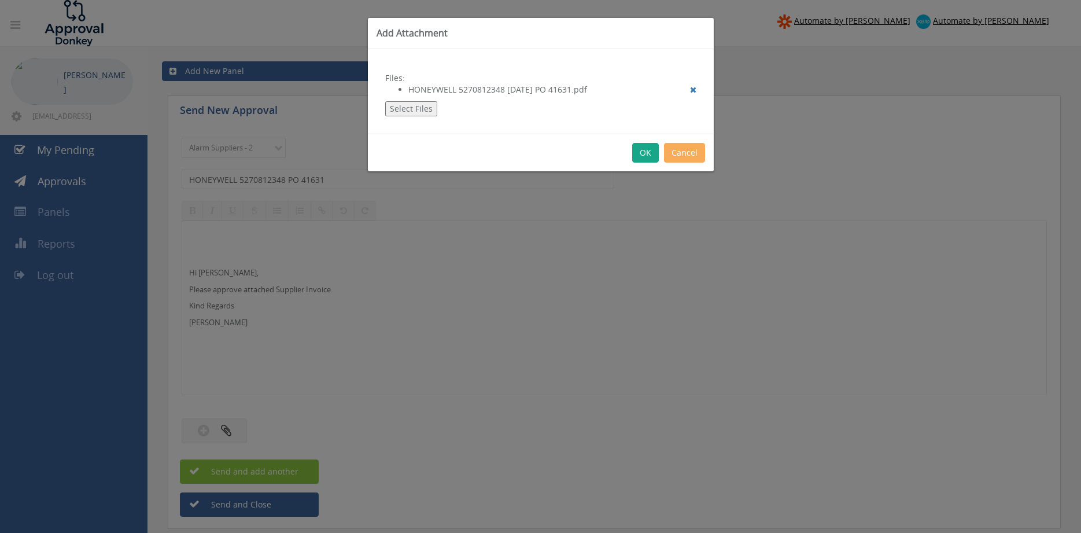
click at [644, 152] on button "OK" at bounding box center [645, 153] width 27 height 20
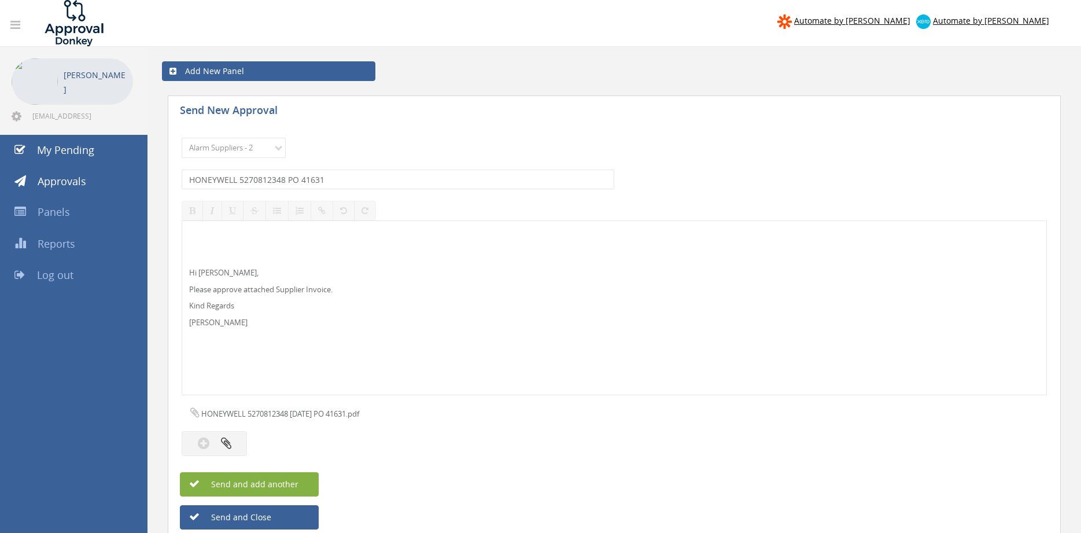
click at [305, 484] on button "Send and add another" at bounding box center [249, 484] width 139 height 24
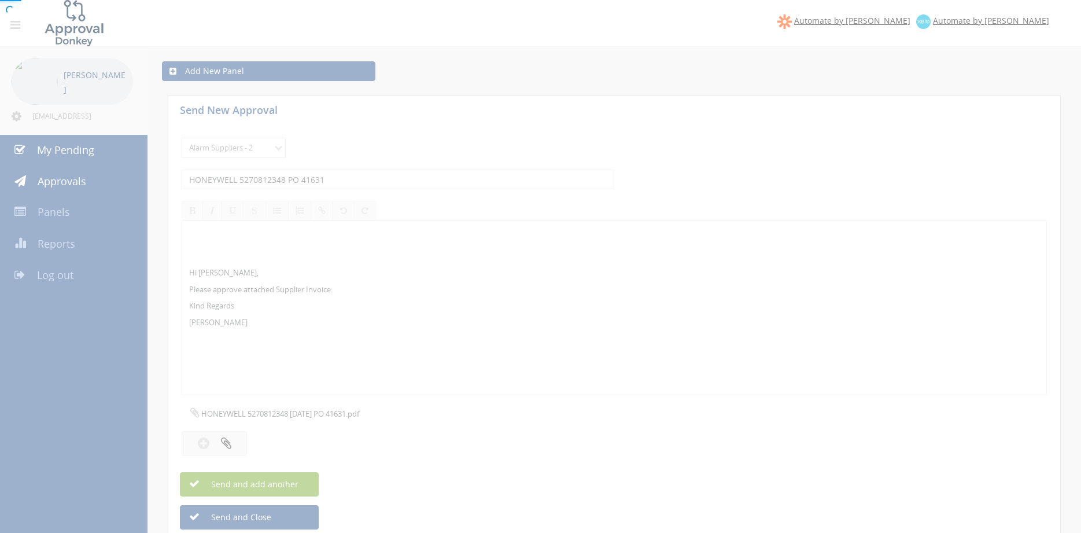
select select
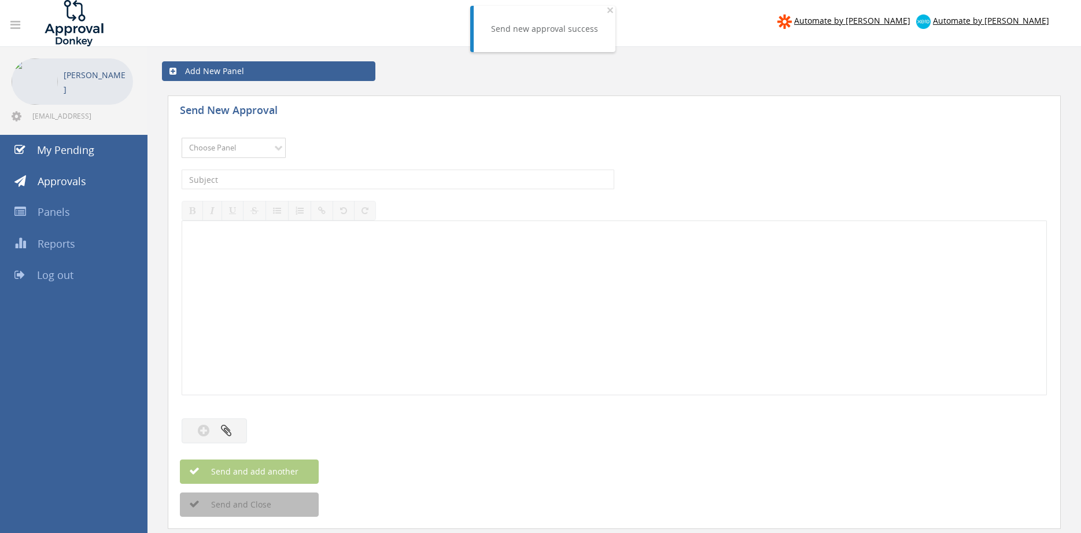
select select "9680"
click option "Alarm Suppliers - 2" at bounding box center [0, 0] width 0 height 0
click at [329, 181] on input "text" at bounding box center [398, 180] width 433 height 20
type input "HONEYWELL 5270812346 PO 43199"
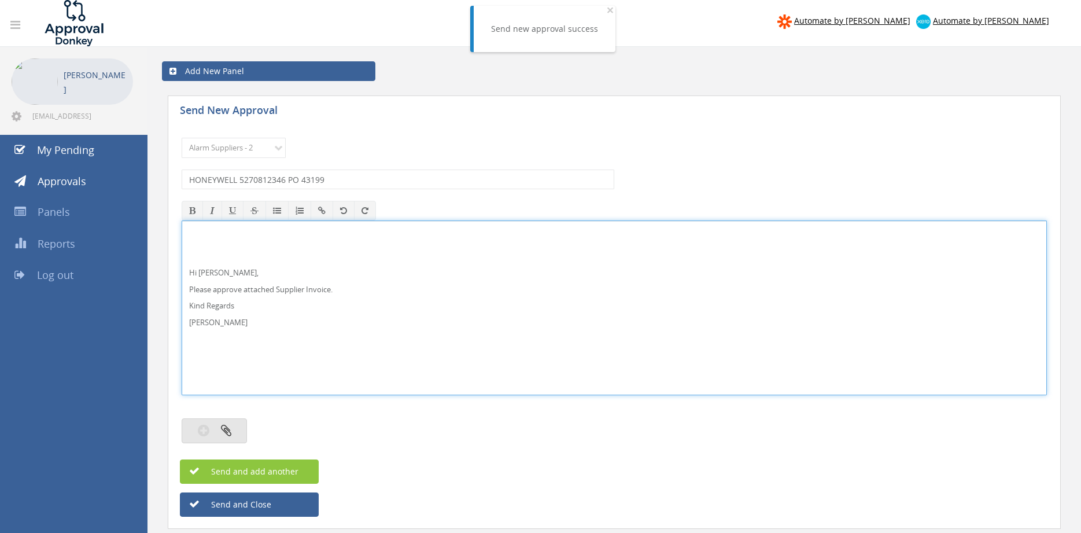
click at [222, 428] on icon "button" at bounding box center [226, 429] width 10 height 13
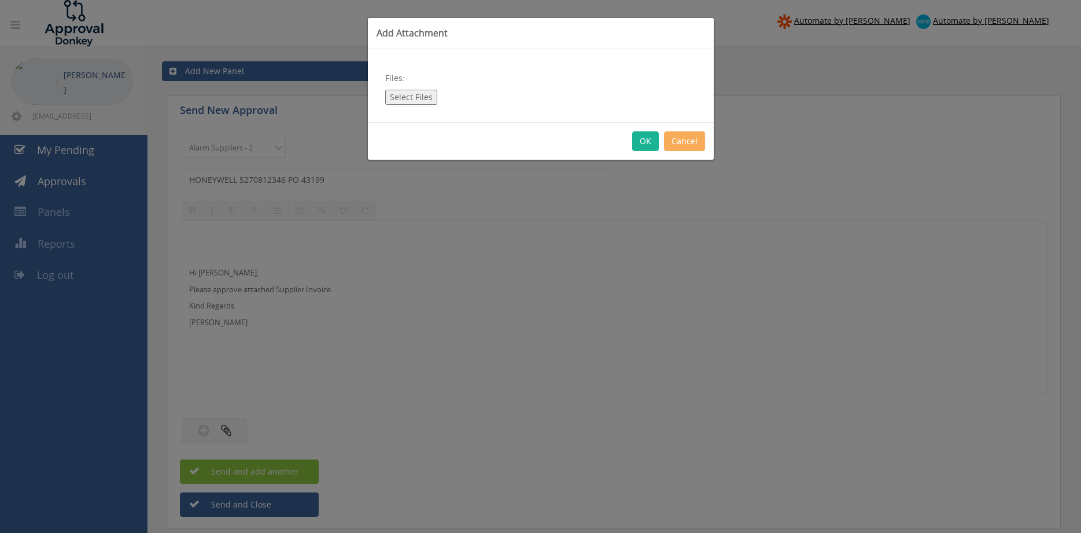
click at [414, 93] on button "Select Files" at bounding box center [411, 97] width 52 height 15
type input "C:\fakepath\HONEYWELL 5270812346 28.08.25 PO 43199.pdf"
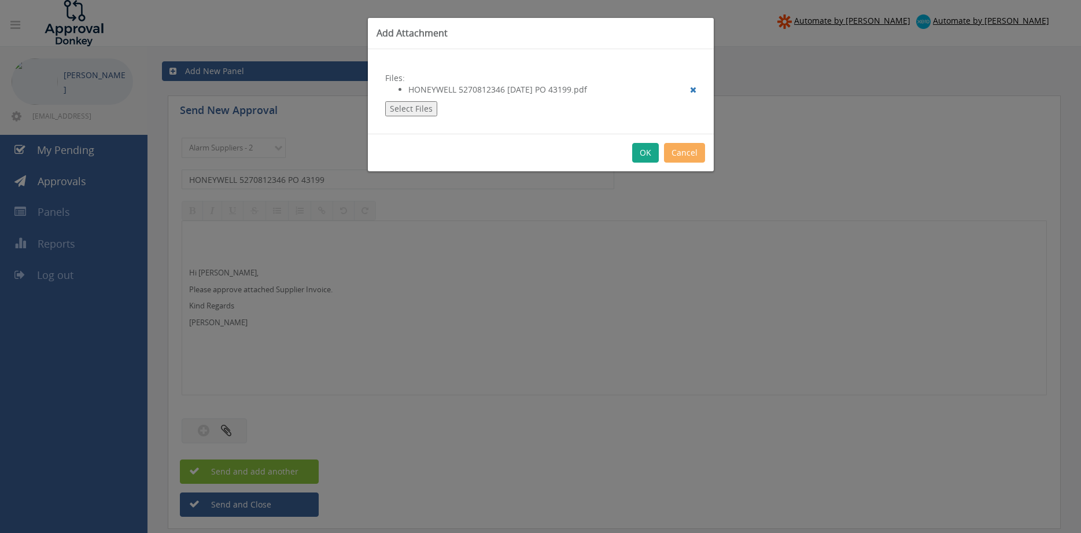
click at [647, 150] on button "OK" at bounding box center [645, 153] width 27 height 20
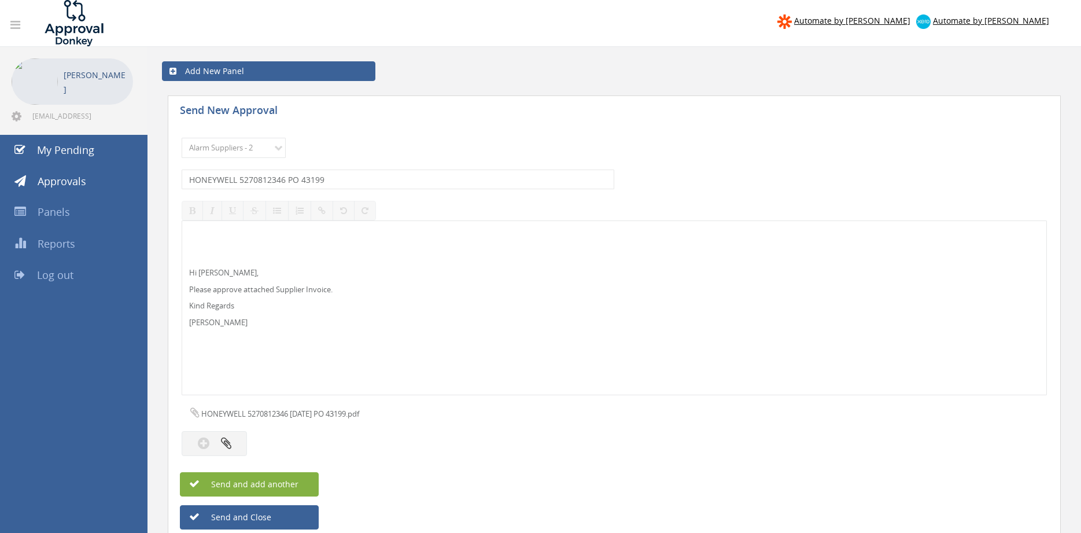
click at [302, 481] on button "Send and add another" at bounding box center [249, 484] width 139 height 24
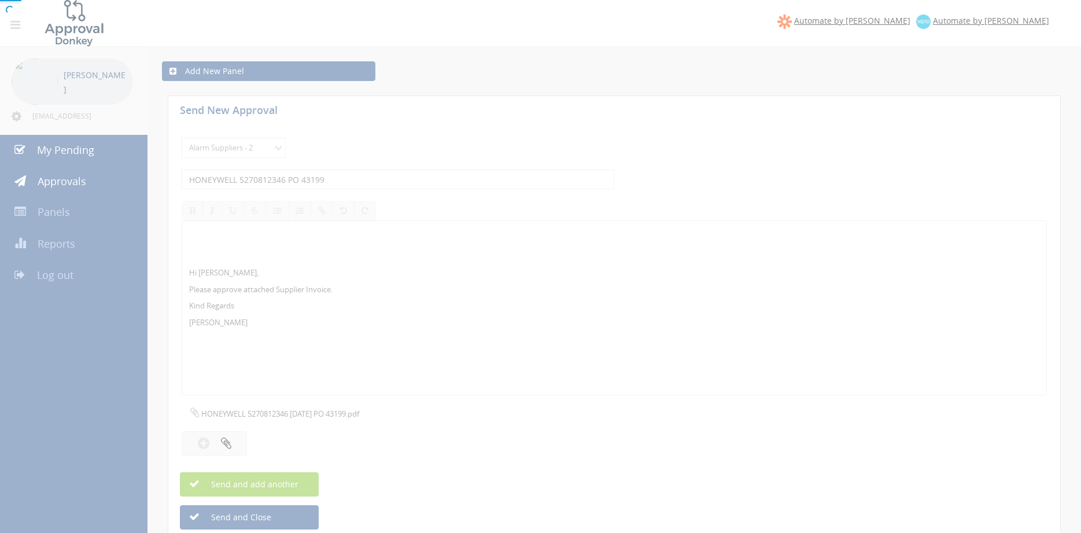
select select
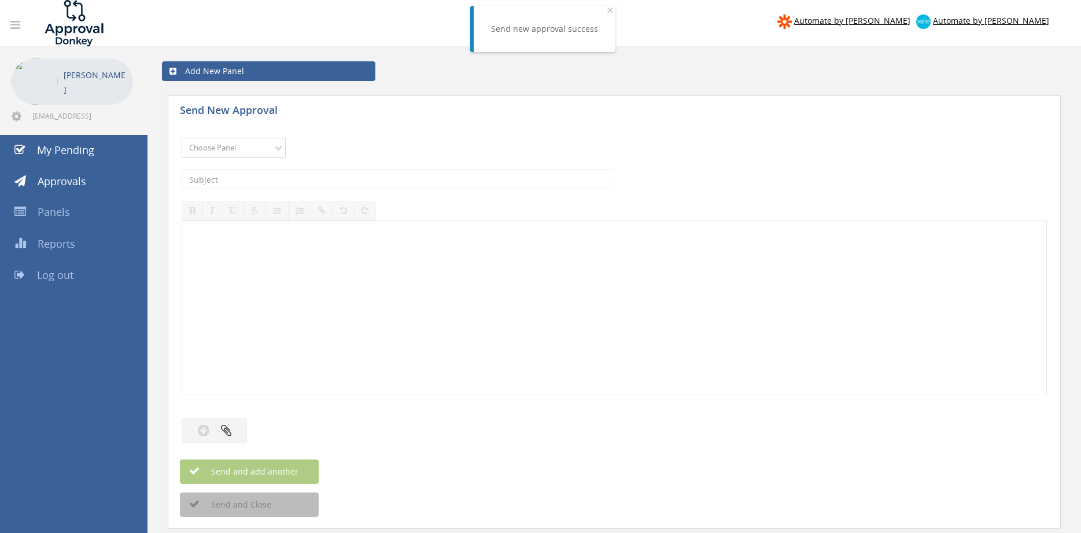
select select "9680"
click option "Alarm Suppliers - 2" at bounding box center [0, 0] width 0 height 0
click at [344, 179] on input "text" at bounding box center [398, 180] width 433 height 20
type input "HONEYWELL 5270812344 PO 43164"
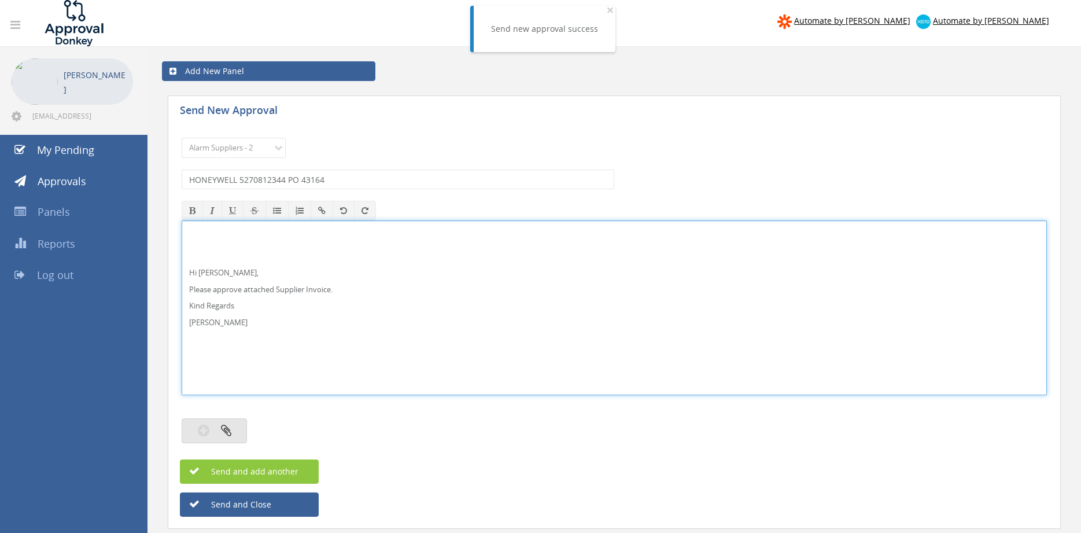
click at [240, 426] on button "button" at bounding box center [214, 430] width 65 height 25
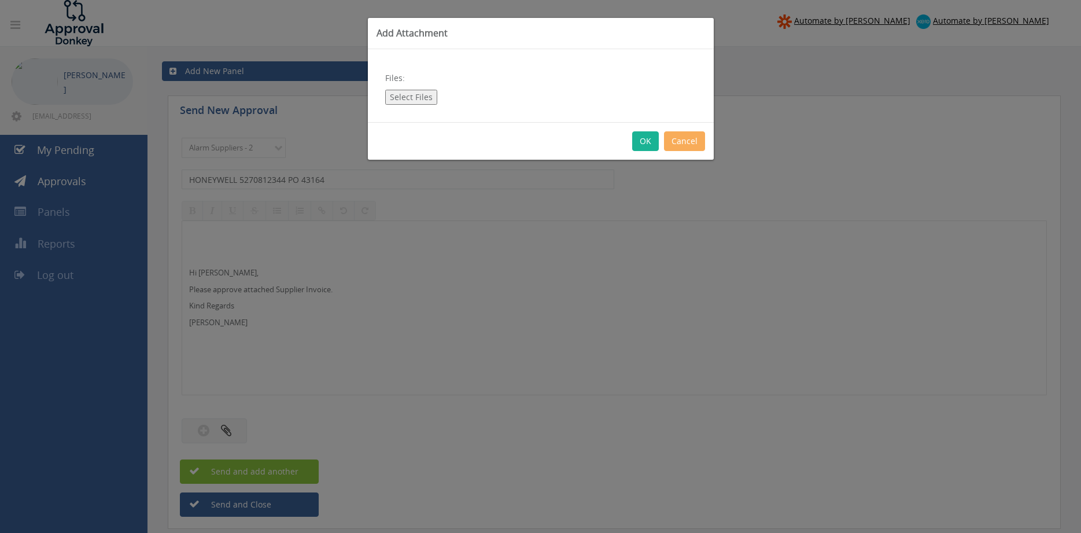
click at [415, 100] on button "Select Files" at bounding box center [411, 97] width 52 height 15
type input "C:\fakepath\HONEYWELL 5270812344 28.08.25 PO 43164.pdf"
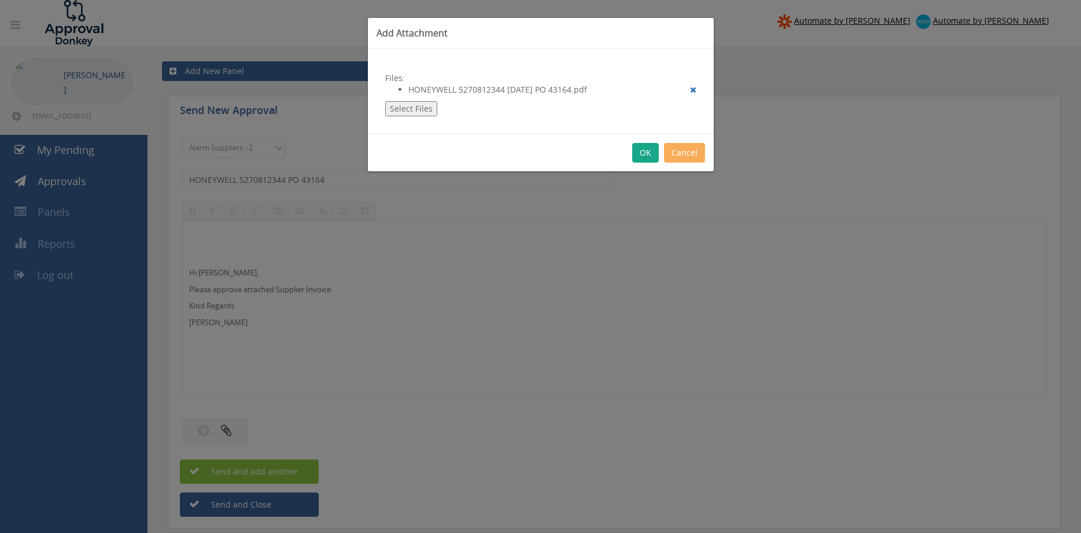
click at [642, 154] on button "OK" at bounding box center [645, 153] width 27 height 20
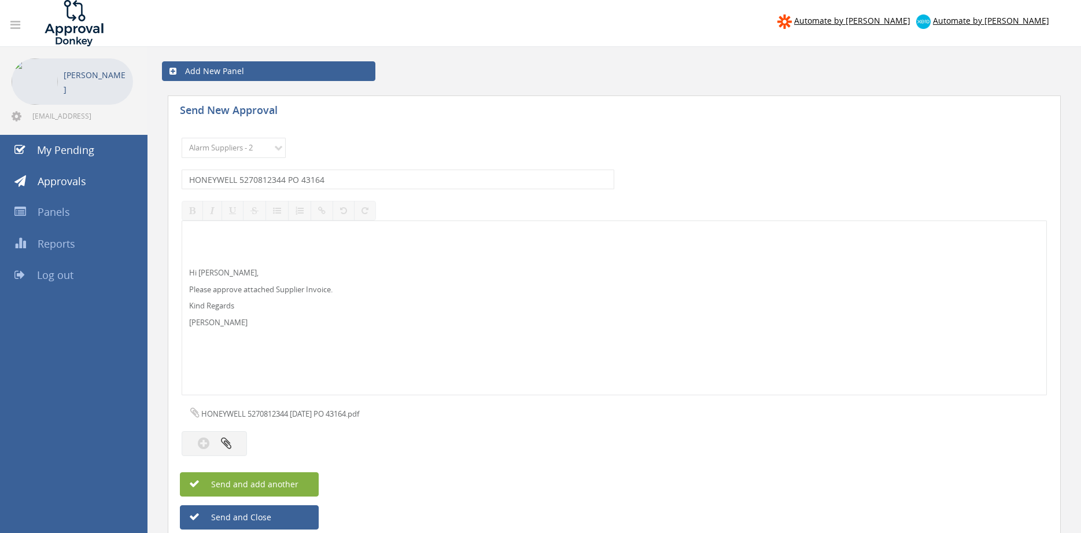
click at [277, 481] on span "Send and add another" at bounding box center [242, 483] width 112 height 11
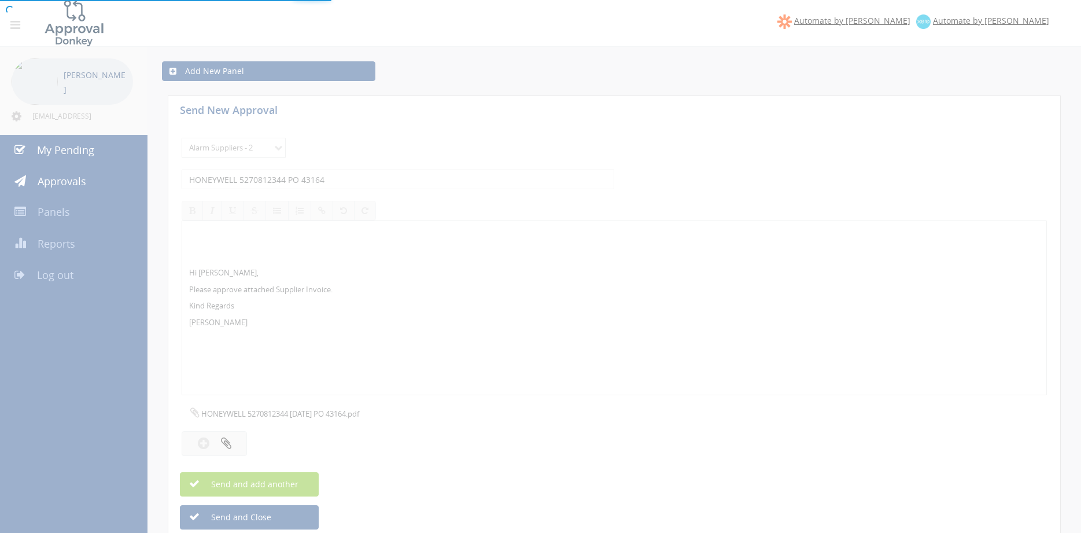
select select
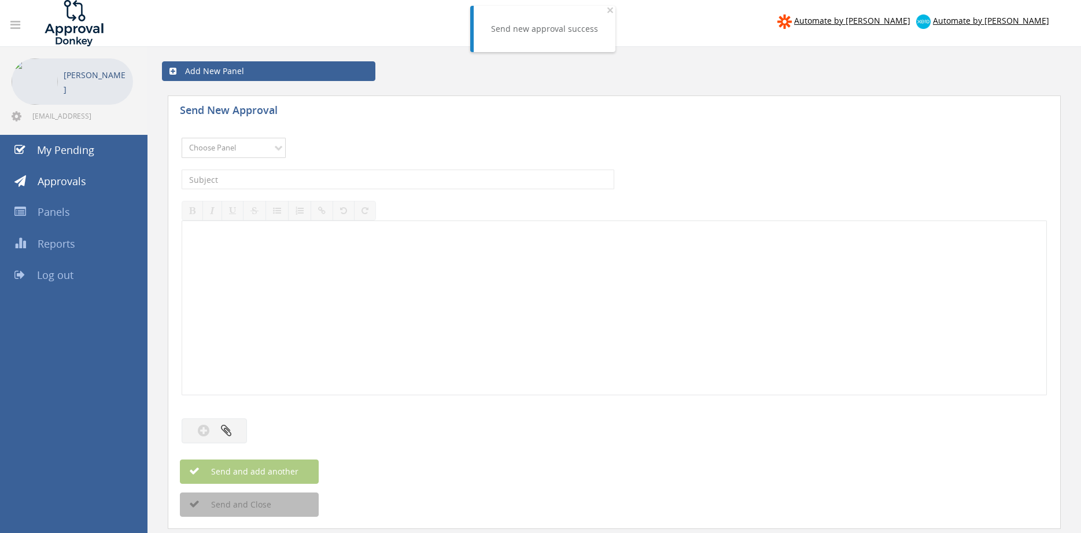
select select "9680"
click option "Alarm Suppliers - 2" at bounding box center [0, 0] width 0 height 0
click at [316, 180] on input "text" at bounding box center [398, 180] width 433 height 20
type input "HONEYWELL 5270804142 PO 41988"
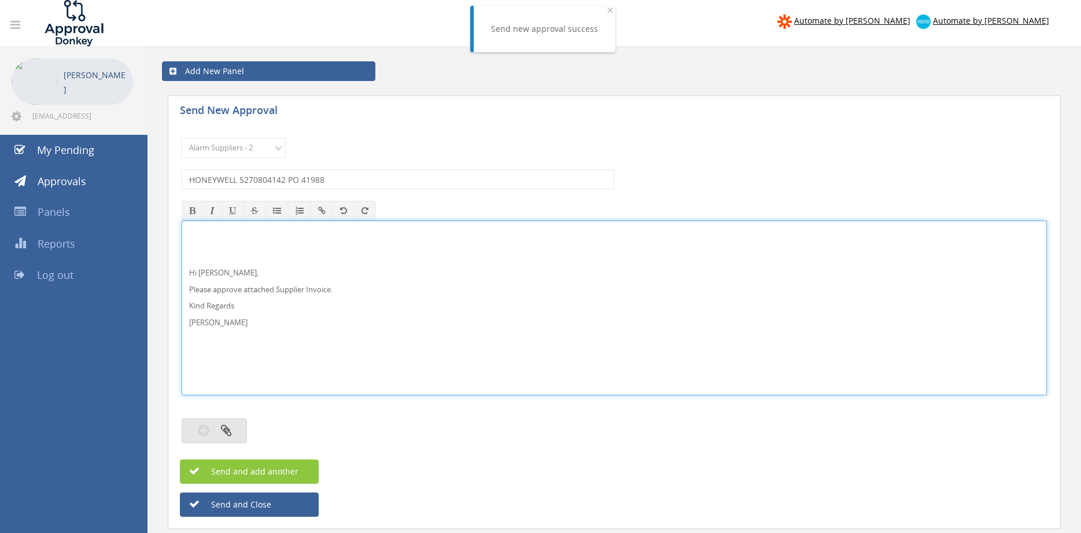
click at [237, 421] on button "button" at bounding box center [214, 430] width 65 height 25
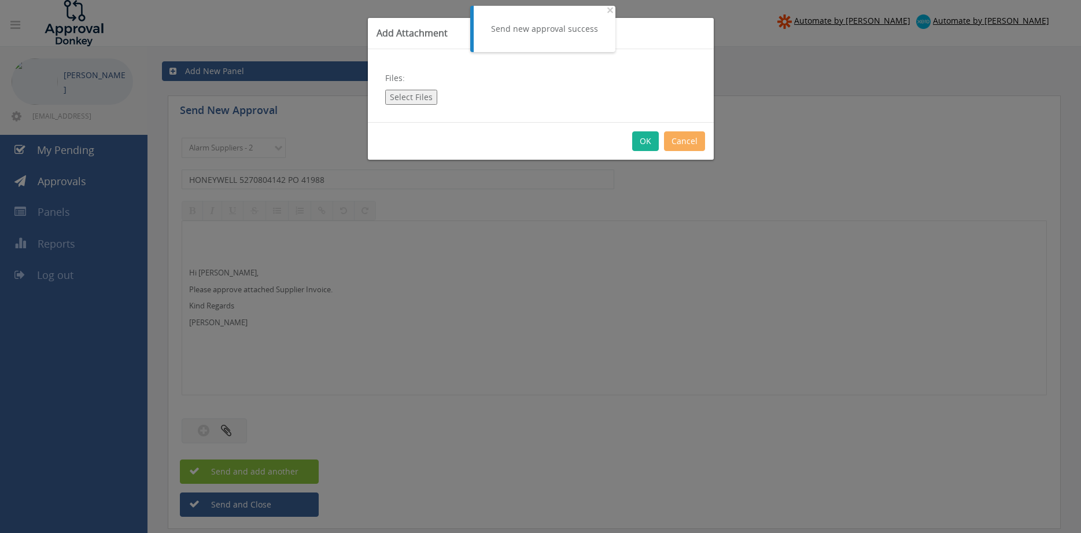
click at [427, 101] on button "Select Files" at bounding box center [411, 97] width 52 height 15
type input "C:\fakepath\HONEYWELL 5270804142 27.08.25 PO 41988.pdf"
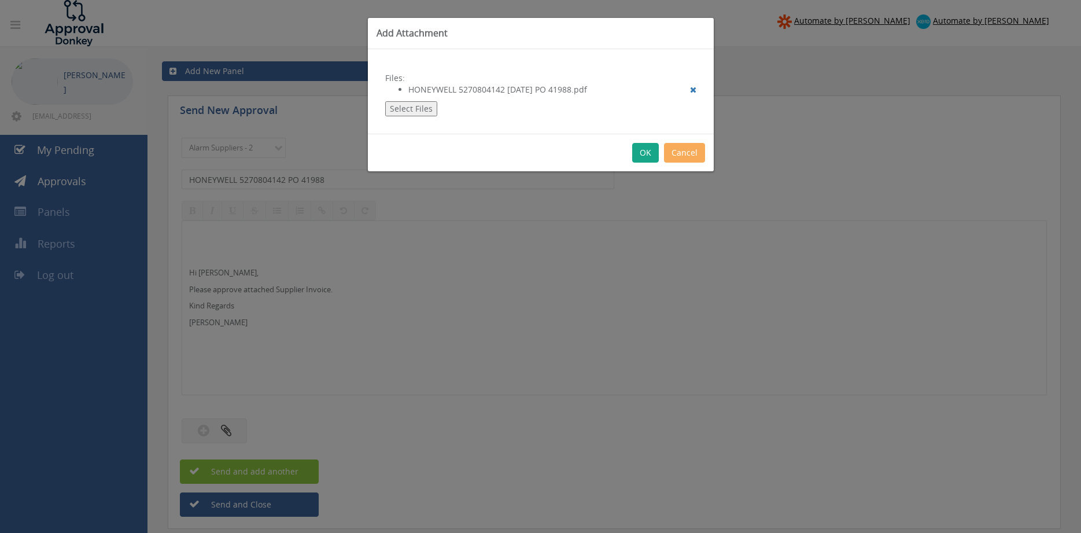
click at [643, 152] on button "OK" at bounding box center [645, 153] width 27 height 20
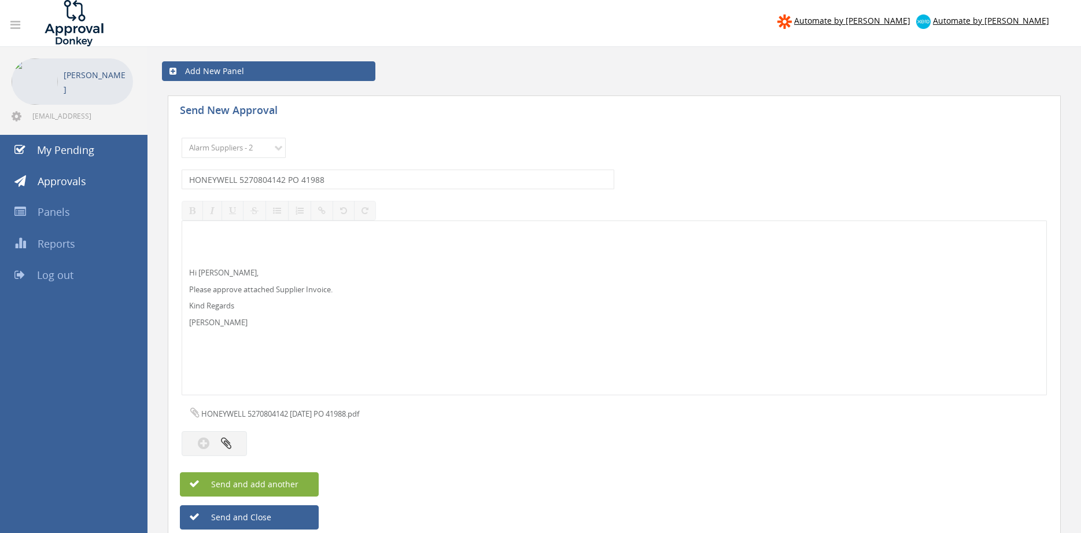
click at [295, 484] on span "Send and add another" at bounding box center [242, 483] width 112 height 11
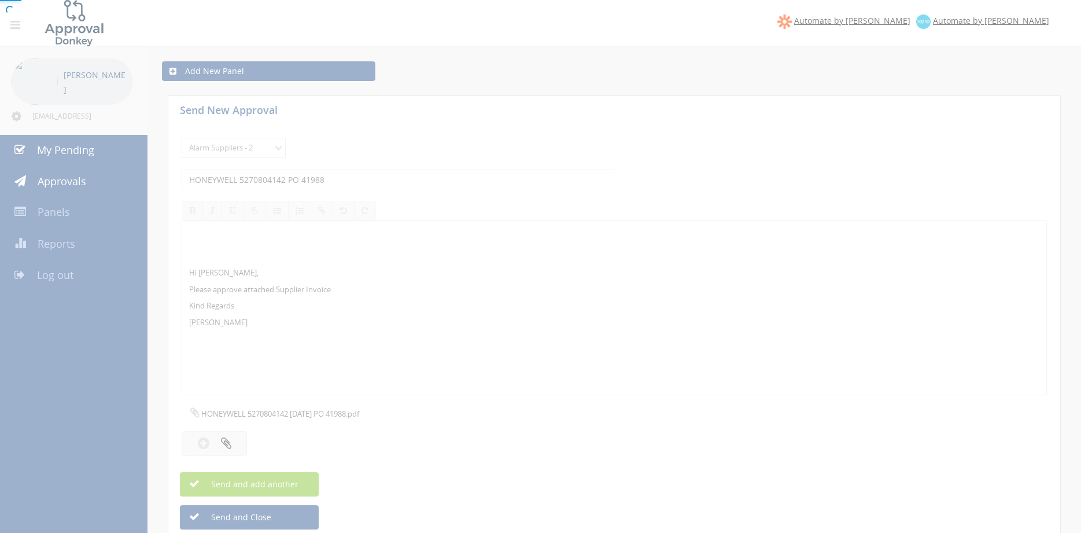
select select
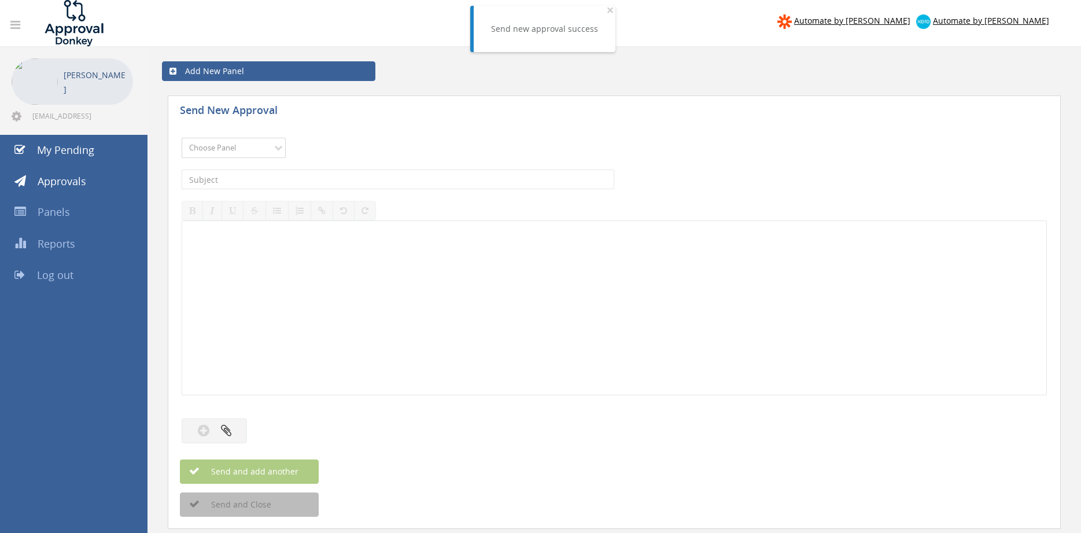
select select "9680"
click option "Alarm Suppliers - 2" at bounding box center [0, 0] width 0 height 0
click at [314, 177] on input "text" at bounding box center [398, 180] width 433 height 20
type input "EATON 955566699 PO 42837"
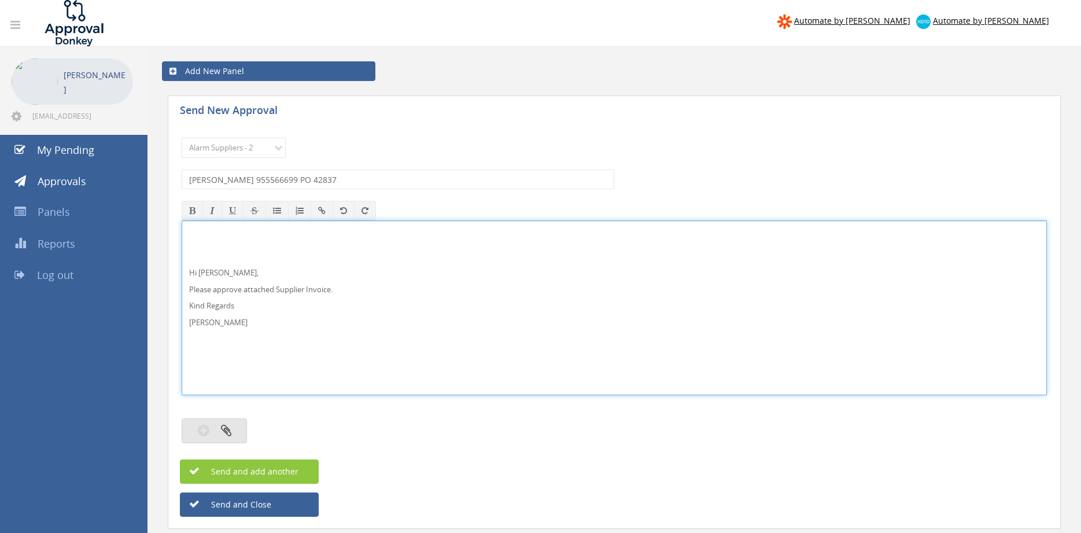
click at [230, 436] on icon "button" at bounding box center [226, 429] width 10 height 13
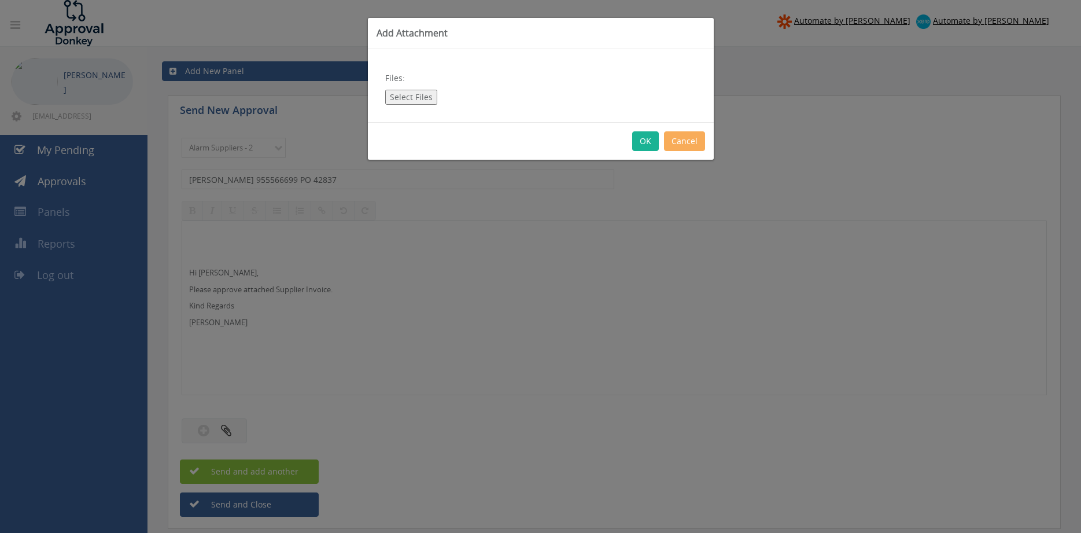
click at [407, 97] on button "Select Files" at bounding box center [411, 97] width 52 height 15
type input "C:\fakepath\EATON 955566699 05.08.2025 PO 42837.pdf"
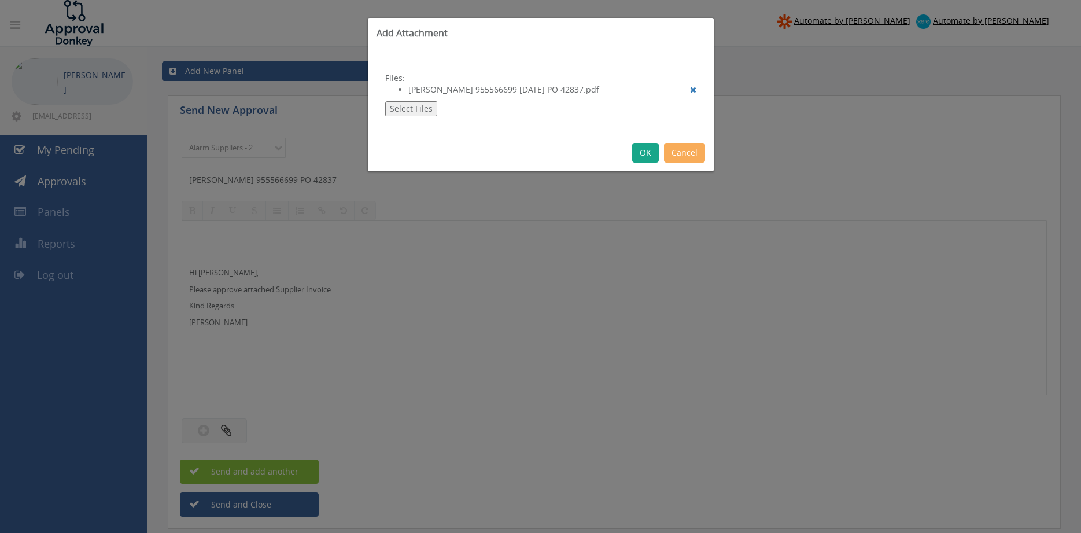
click at [644, 149] on button "OK" at bounding box center [645, 153] width 27 height 20
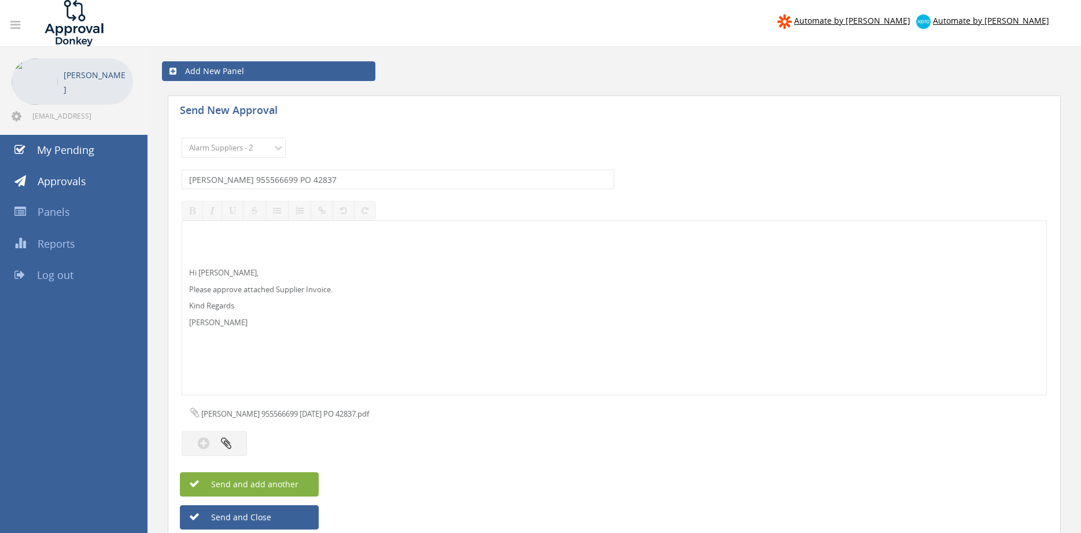
click at [283, 481] on span "Send and add another" at bounding box center [242, 483] width 112 height 11
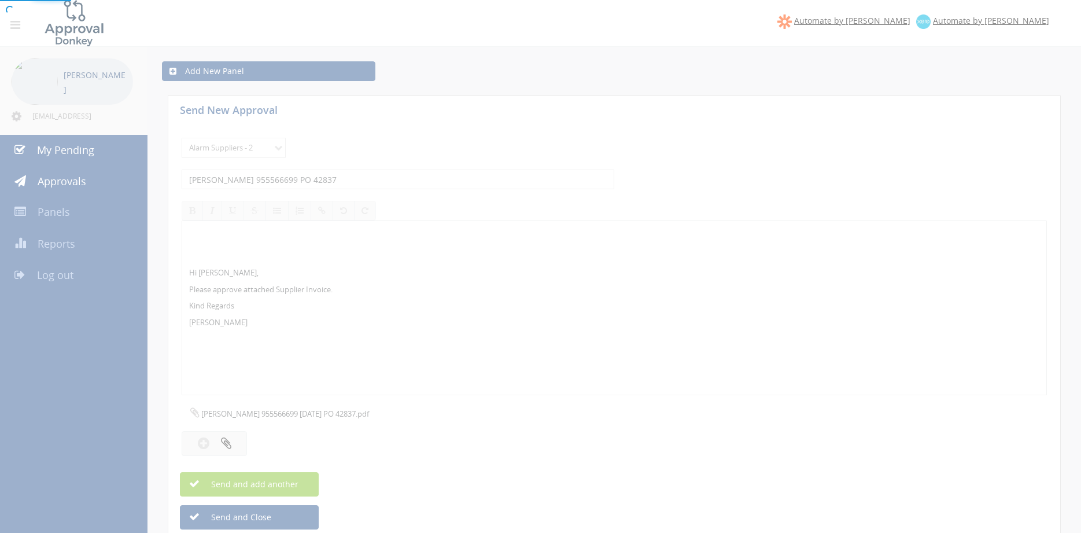
select select
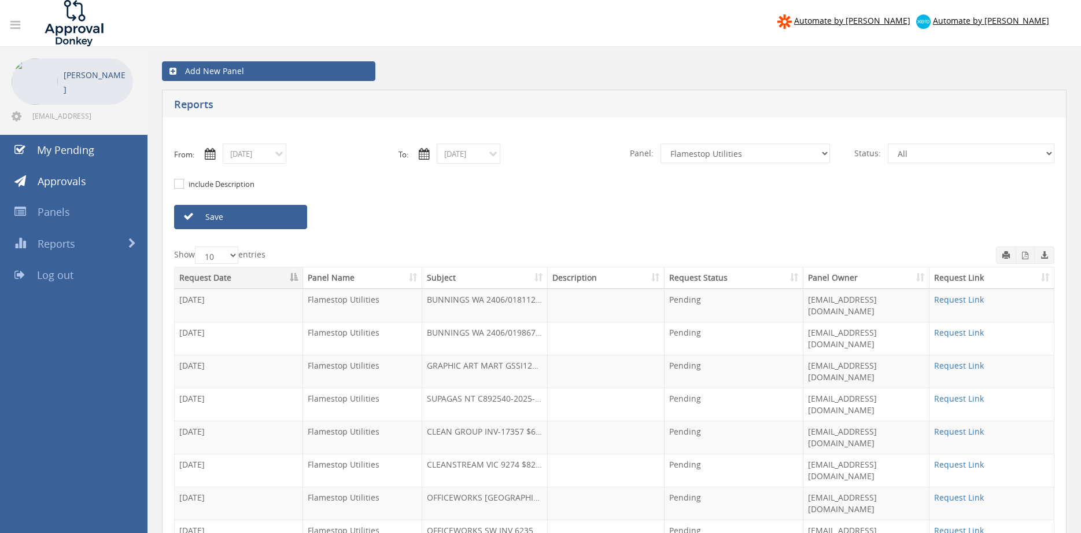
select select "number:9744"
click at [87, 177] on link "Approvals" at bounding box center [74, 181] width 148 height 31
